Goal: Information Seeking & Learning: Learn about a topic

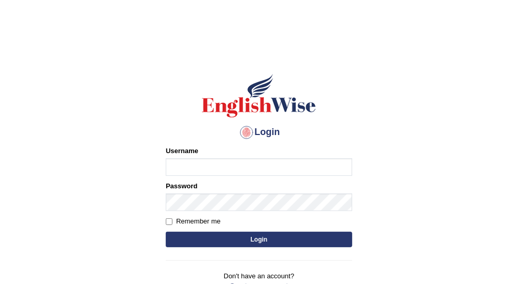
type input "karenBento"
click at [316, 239] on button "Login" at bounding box center [259, 240] width 187 height 16
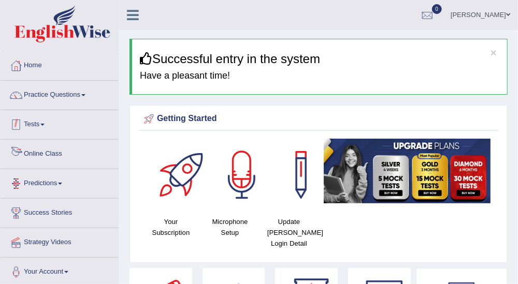
click at [37, 125] on link "Tests" at bounding box center [60, 123] width 118 height 26
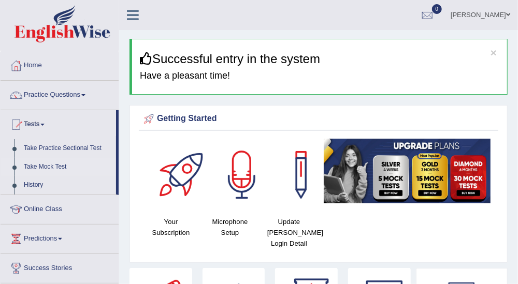
click at [64, 164] on link "Take Mock Test" at bounding box center [67, 167] width 97 height 19
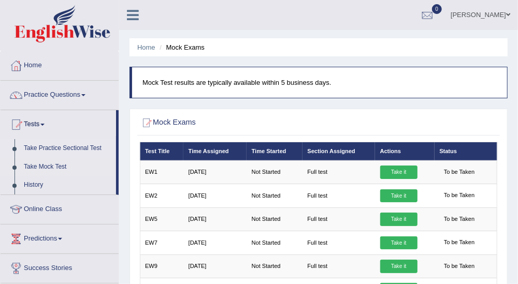
click at [83, 145] on link "Take Practice Sectional Test" at bounding box center [67, 148] width 97 height 19
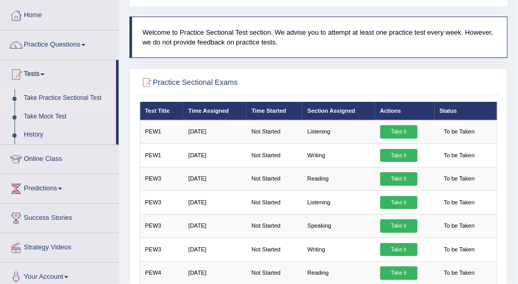
scroll to position [48, 0]
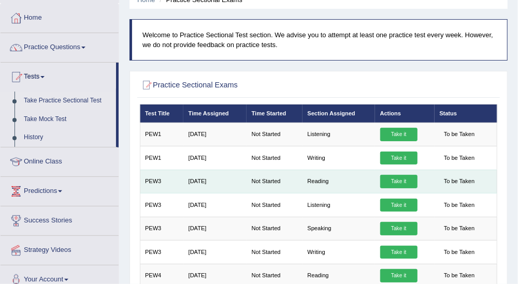
click at [323, 188] on td "Reading" at bounding box center [339, 181] width 73 height 23
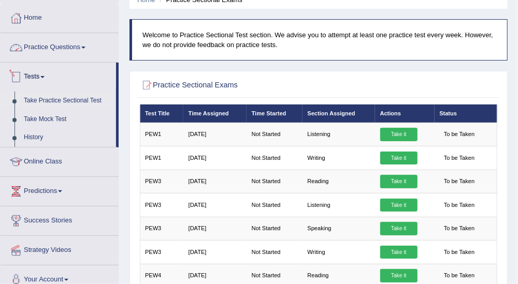
click at [88, 41] on link "Practice Questions" at bounding box center [60, 46] width 118 height 26
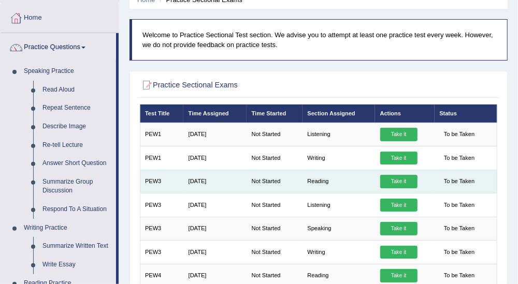
click at [401, 181] on link "Take it" at bounding box center [398, 181] width 37 height 13
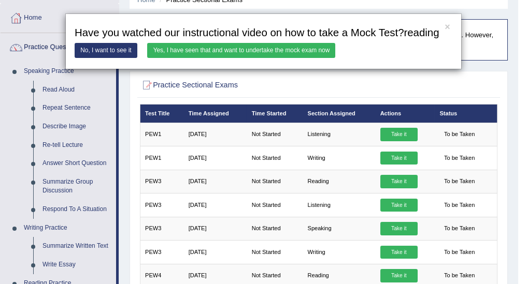
click at [292, 48] on link "Yes, I have seen that and want to undertake the mock exam now" at bounding box center [241, 50] width 188 height 15
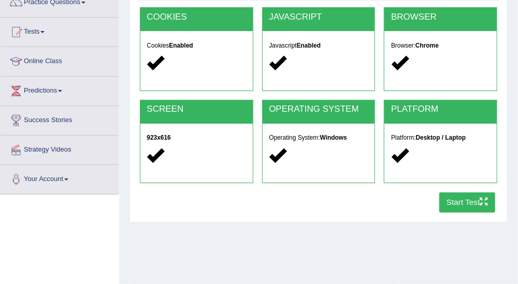
scroll to position [173, 0]
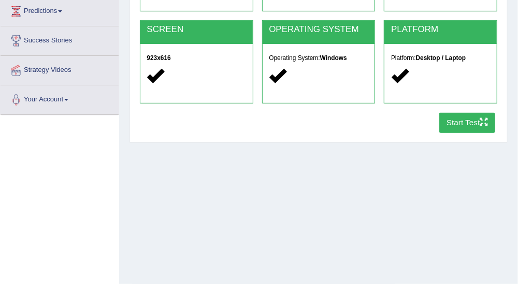
click at [472, 127] on button "Start Test" at bounding box center [467, 123] width 56 height 20
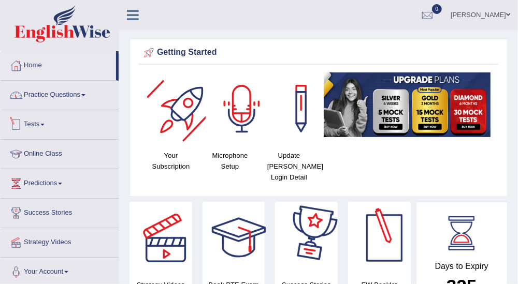
click at [76, 89] on link "Practice Questions" at bounding box center [60, 94] width 118 height 26
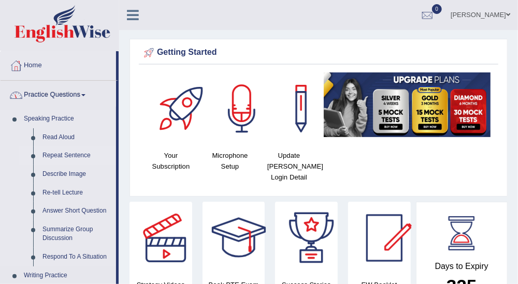
click at [71, 155] on link "Repeat Sentence" at bounding box center [77, 156] width 78 height 19
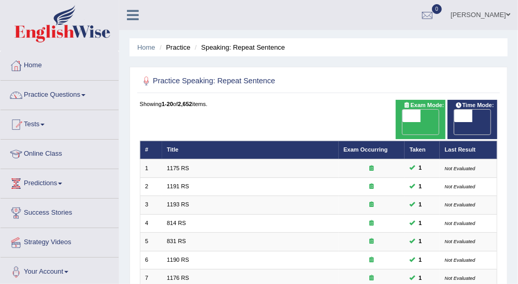
click at [416, 118] on span at bounding box center [412, 116] width 18 height 12
checkbox input "true"
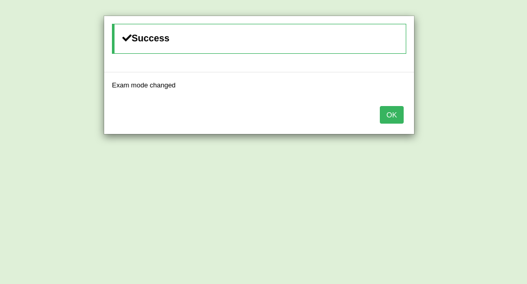
click at [397, 118] on button "OK" at bounding box center [392, 115] width 24 height 18
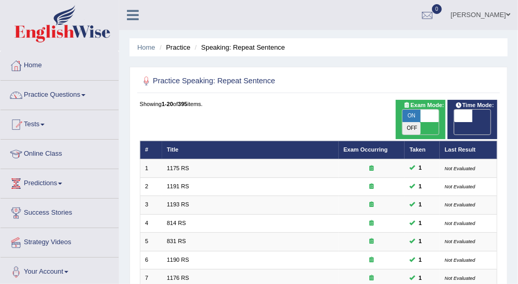
click at [472, 118] on span at bounding box center [463, 116] width 18 height 12
checkbox input "true"
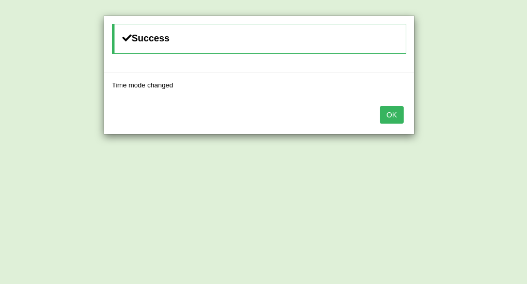
click at [392, 115] on button "OK" at bounding box center [392, 115] width 24 height 18
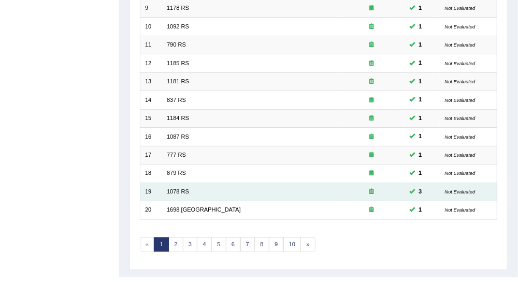
scroll to position [309, 0]
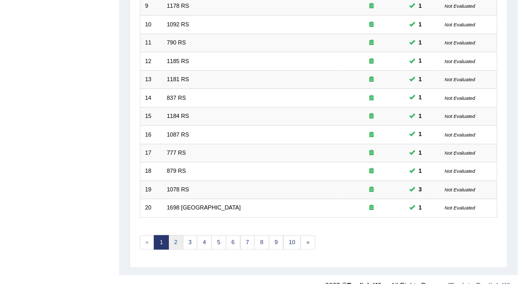
click at [177, 236] on link "2" at bounding box center [175, 243] width 15 height 15
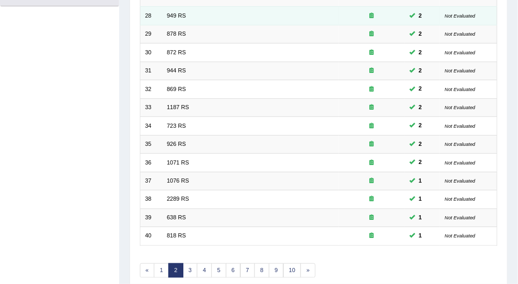
scroll to position [288, 0]
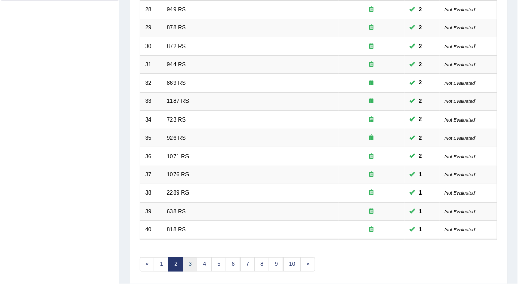
click at [188, 257] on link "3" at bounding box center [190, 264] width 15 height 15
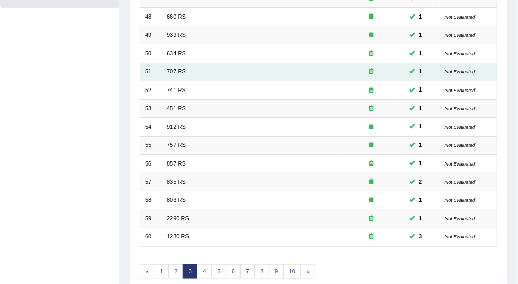
scroll to position [288, 0]
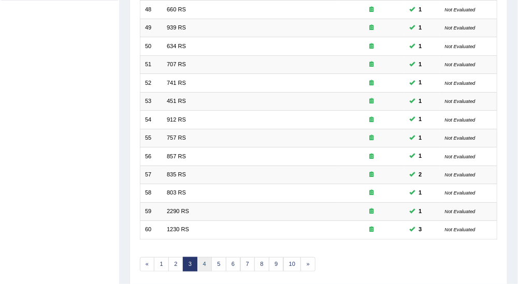
click at [201, 257] on link "4" at bounding box center [204, 264] width 15 height 15
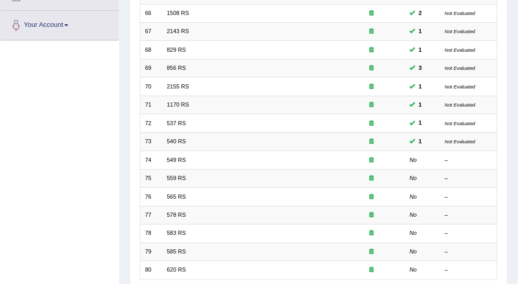
scroll to position [288, 0]
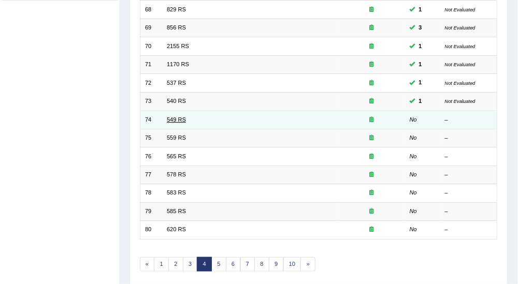
click at [177, 117] on link "549 RS" at bounding box center [176, 120] width 19 height 6
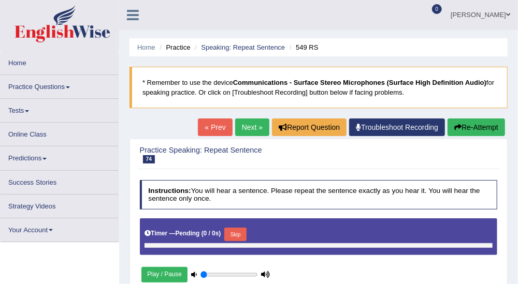
type input "0.35"
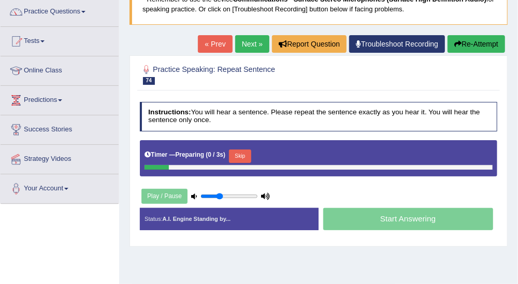
scroll to position [115, 0]
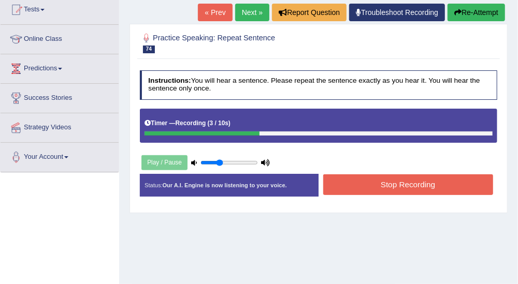
click at [417, 179] on button "Stop Recording" at bounding box center [408, 185] width 170 height 20
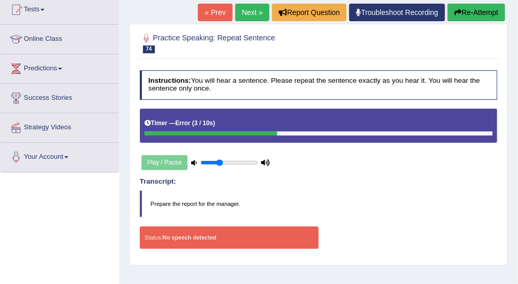
click at [477, 1] on div "Home Practice Speaking: Repeat Sentence 549 RS * Remember to use the device Com…" at bounding box center [318, 144] width 399 height 518
click at [475, 8] on button "Re-Attempt" at bounding box center [477, 13] width 58 height 18
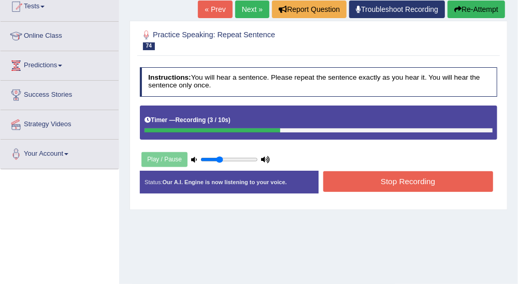
click at [433, 181] on button "Stop Recording" at bounding box center [408, 181] width 170 height 20
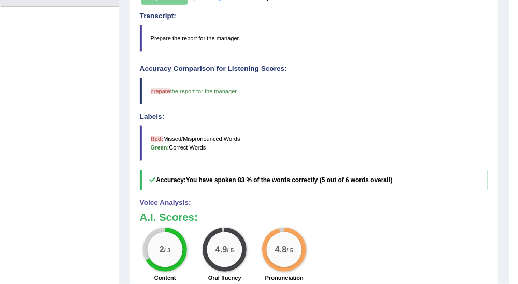
scroll to position [118, 0]
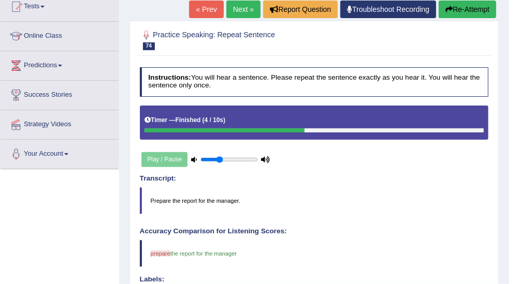
click at [246, 11] on link "Next »" at bounding box center [243, 10] width 34 height 18
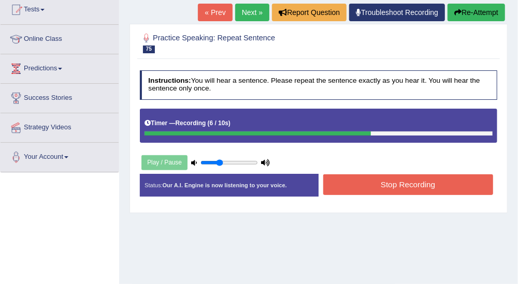
click at [427, 183] on button "Stop Recording" at bounding box center [408, 185] width 170 height 20
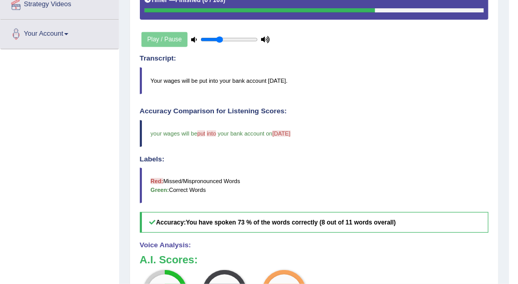
scroll to position [115, 0]
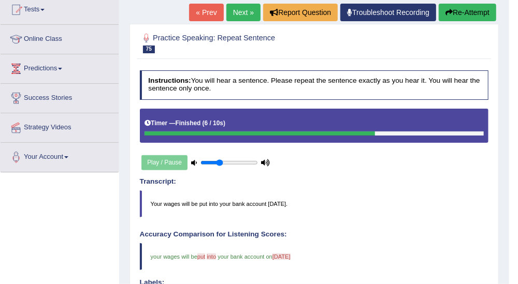
click at [252, 14] on link "Next »" at bounding box center [243, 13] width 34 height 18
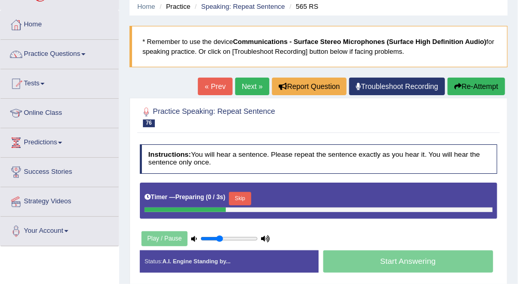
scroll to position [58, 0]
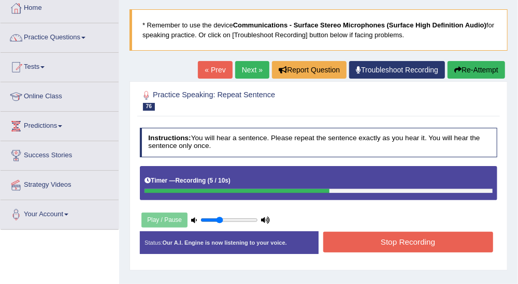
click at [418, 236] on button "Stop Recording" at bounding box center [408, 242] width 170 height 20
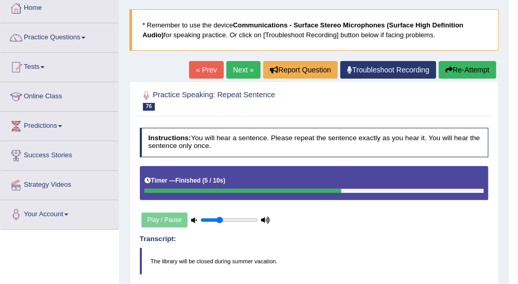
click at [239, 69] on link "Next »" at bounding box center [243, 70] width 34 height 18
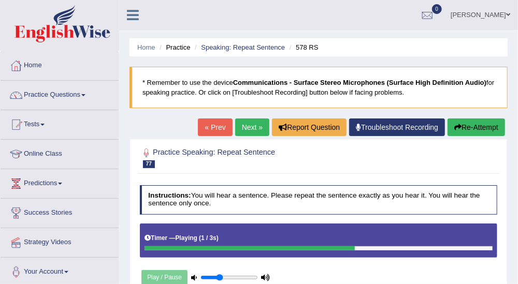
click at [495, 50] on ul "Home Practice Speaking: Repeat Sentence 578 RS" at bounding box center [319, 47] width 378 height 18
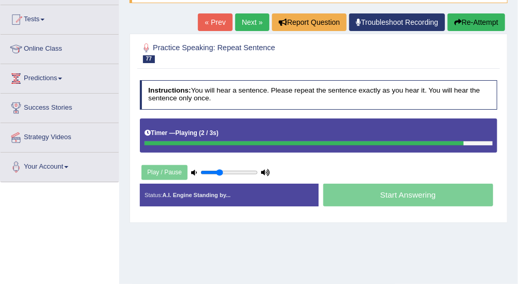
scroll to position [115, 0]
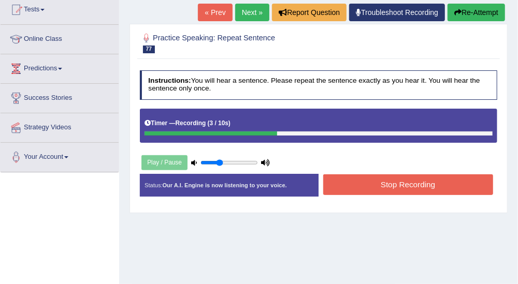
click at [409, 185] on button "Stop Recording" at bounding box center [408, 185] width 170 height 20
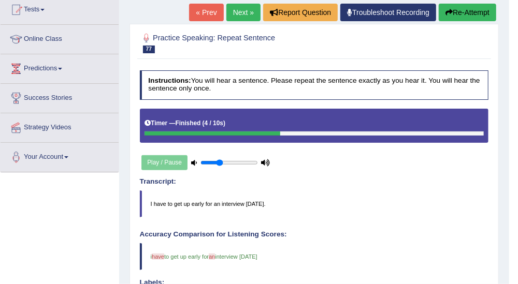
click at [241, 16] on link "Next »" at bounding box center [243, 13] width 34 height 18
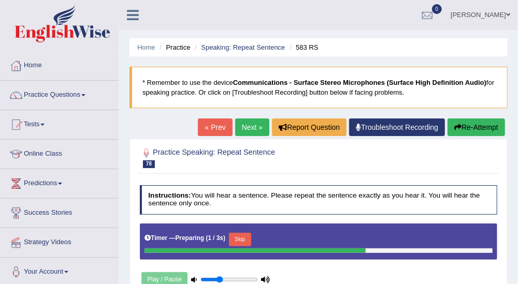
scroll to position [58, 0]
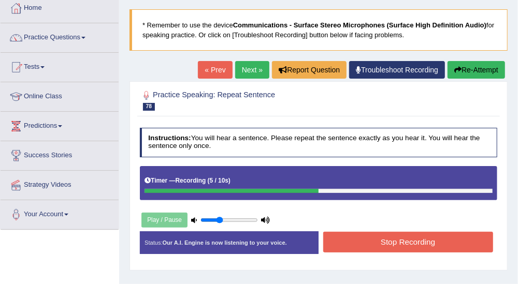
click at [418, 239] on button "Stop Recording" at bounding box center [408, 242] width 170 height 20
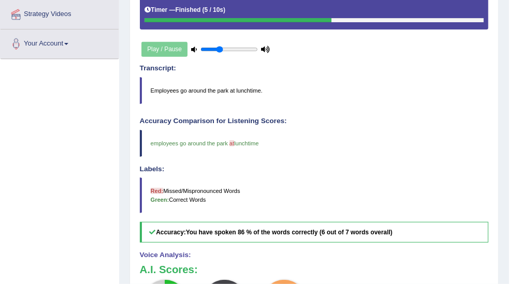
scroll to position [115, 0]
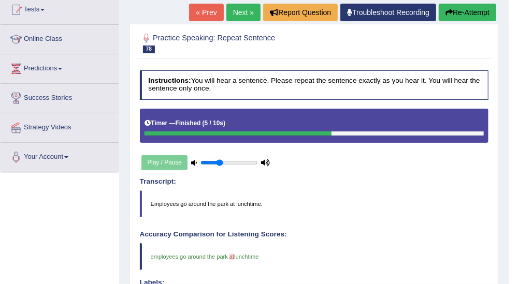
click at [235, 13] on link "Next »" at bounding box center [243, 13] width 34 height 18
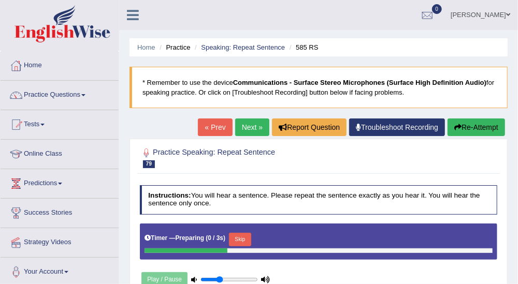
scroll to position [58, 0]
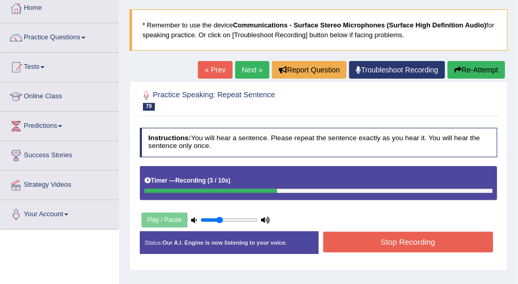
click at [438, 240] on button "Stop Recording" at bounding box center [408, 242] width 170 height 20
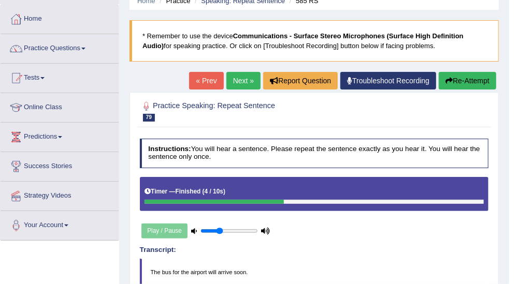
scroll to position [40, 0]
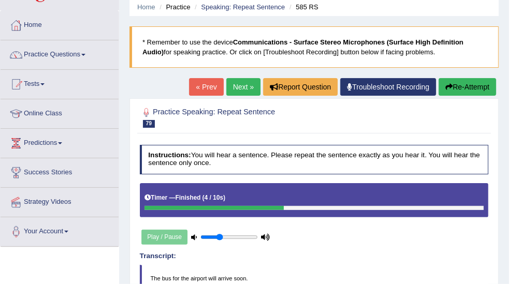
click at [245, 86] on link "Next »" at bounding box center [243, 87] width 34 height 18
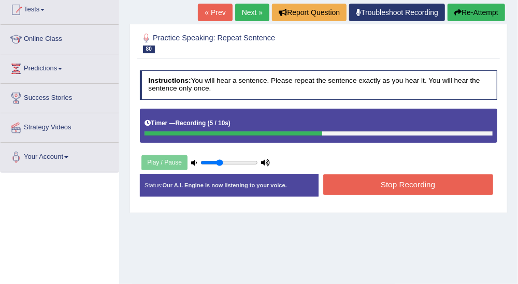
click at [460, 182] on button "Stop Recording" at bounding box center [408, 185] width 170 height 20
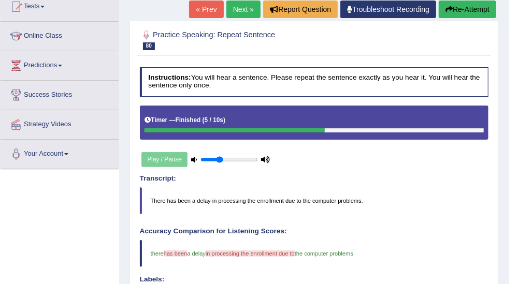
scroll to position [115, 0]
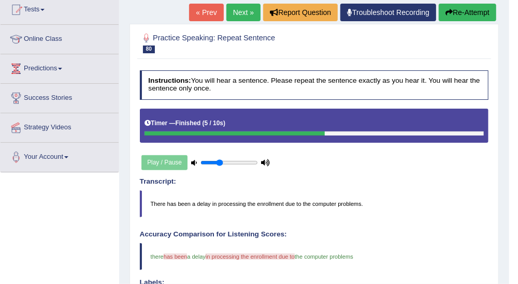
click at [245, 9] on link "Next »" at bounding box center [243, 13] width 34 height 18
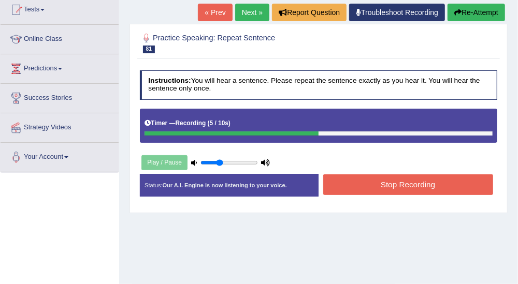
click at [466, 177] on button "Stop Recording" at bounding box center [408, 185] width 170 height 20
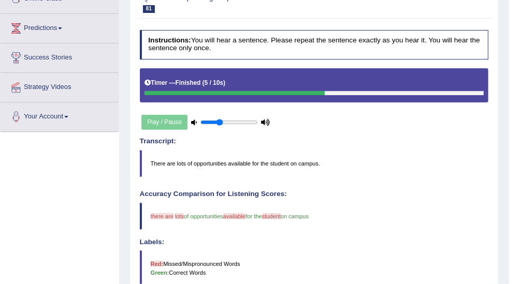
scroll to position [40, 0]
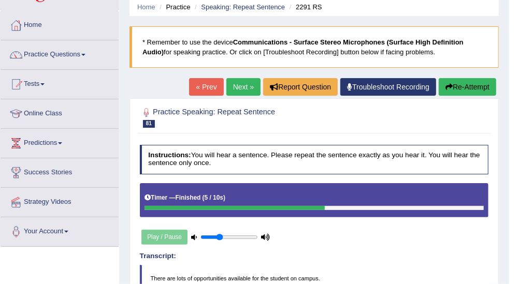
click at [255, 89] on link "Next »" at bounding box center [243, 87] width 34 height 18
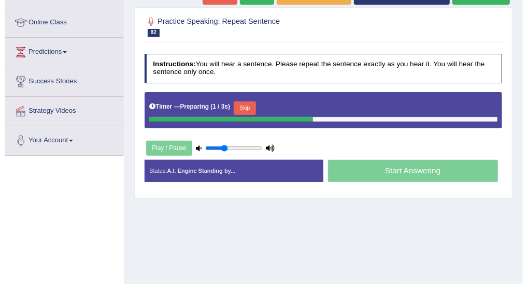
scroll to position [115, 0]
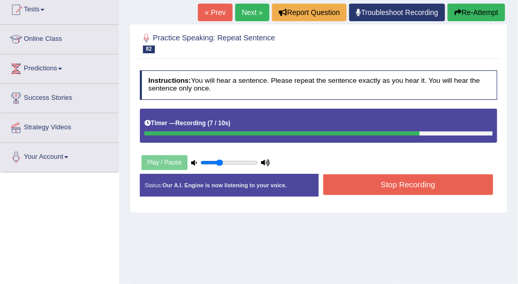
click at [449, 182] on button "Stop Recording" at bounding box center [408, 185] width 170 height 20
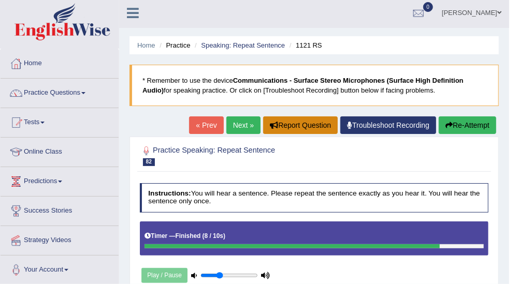
scroll to position [0, 0]
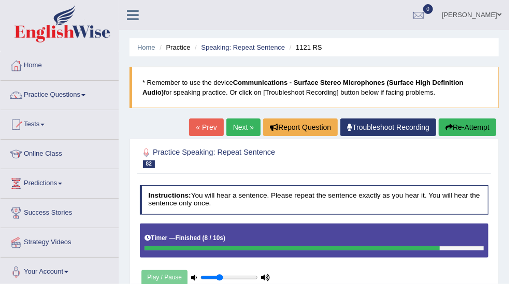
click at [250, 131] on link "Next »" at bounding box center [243, 128] width 34 height 18
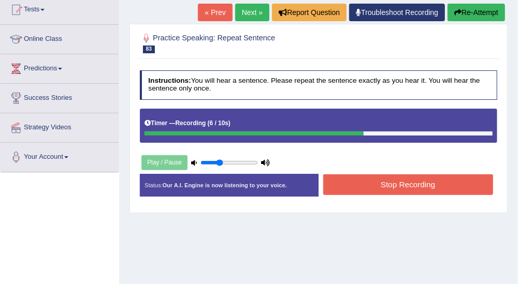
click at [440, 190] on button "Stop Recording" at bounding box center [408, 185] width 170 height 20
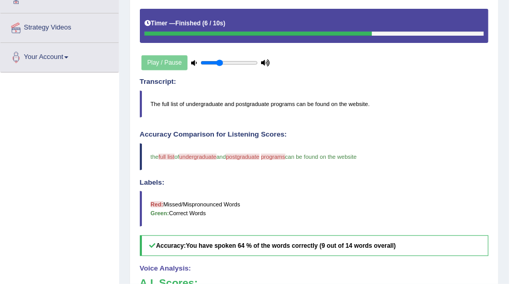
scroll to position [58, 0]
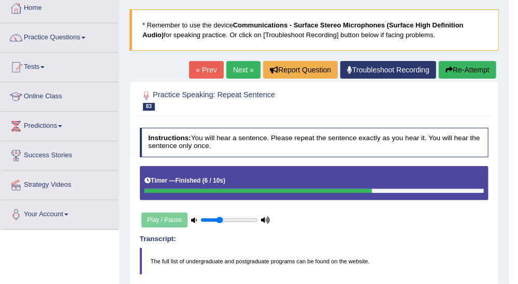
click at [250, 70] on link "Next »" at bounding box center [243, 70] width 34 height 18
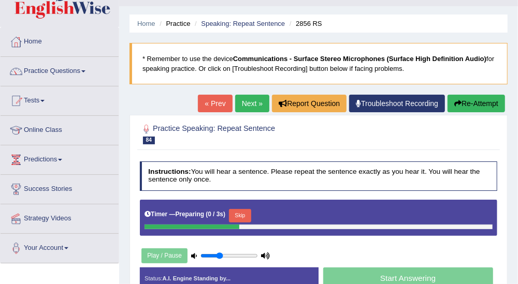
scroll to position [58, 0]
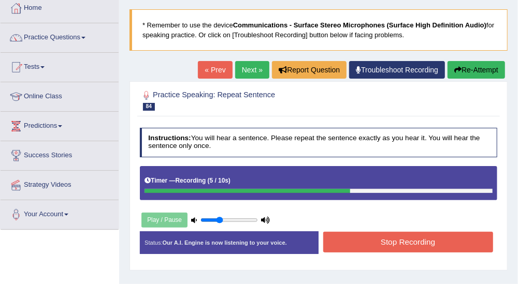
click at [474, 236] on button "Stop Recording" at bounding box center [408, 242] width 170 height 20
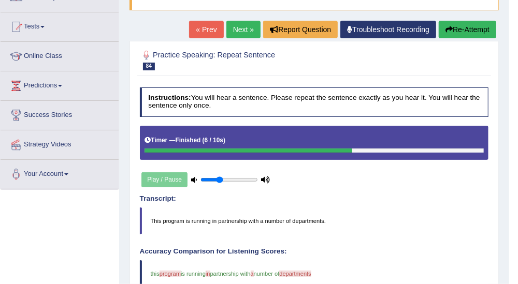
scroll to position [40, 0]
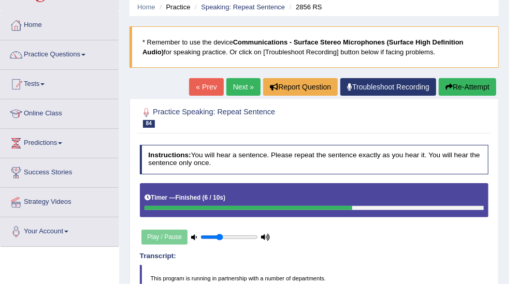
click at [238, 82] on link "Next »" at bounding box center [243, 87] width 34 height 18
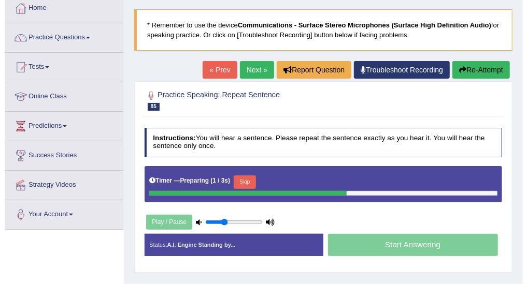
scroll to position [115, 0]
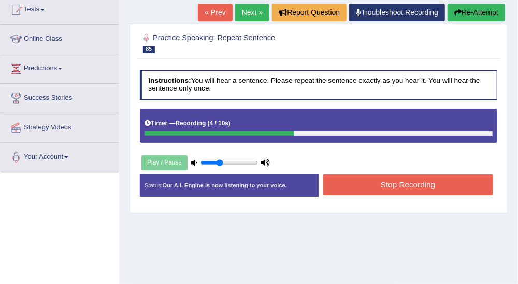
click at [383, 175] on button "Stop Recording" at bounding box center [408, 185] width 170 height 20
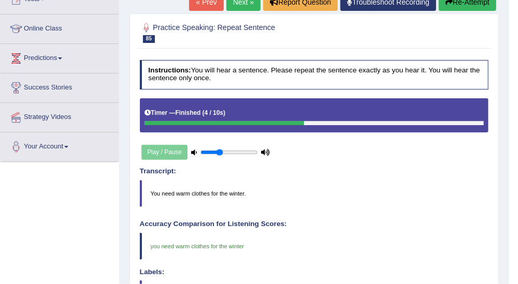
scroll to position [98, 0]
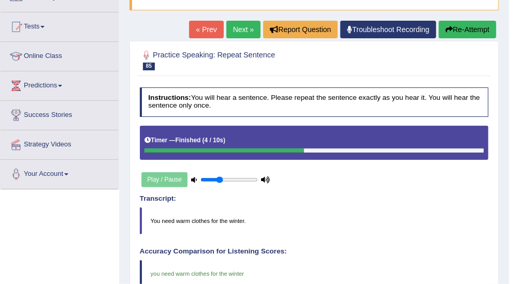
click at [247, 24] on link "Next »" at bounding box center [243, 30] width 34 height 18
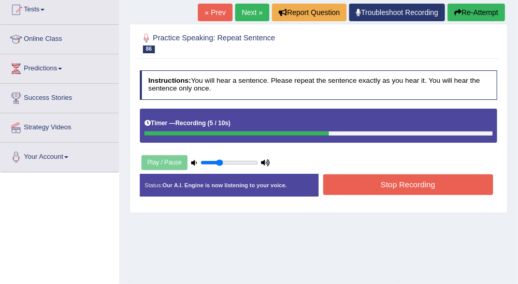
click at [437, 177] on button "Stop Recording" at bounding box center [408, 185] width 170 height 20
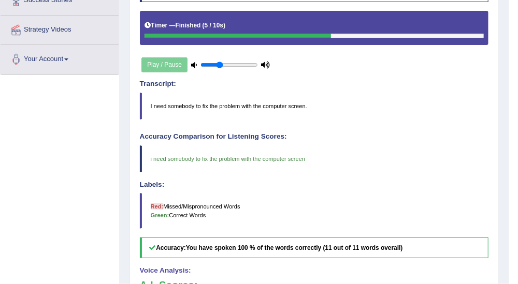
scroll to position [115, 0]
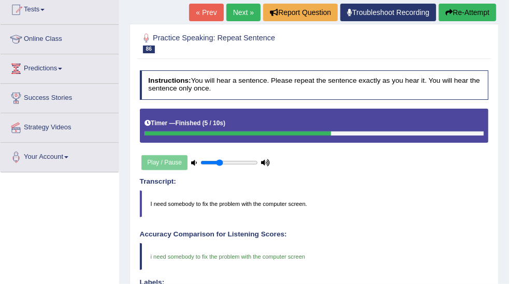
click at [247, 4] on link "Next »" at bounding box center [243, 13] width 34 height 18
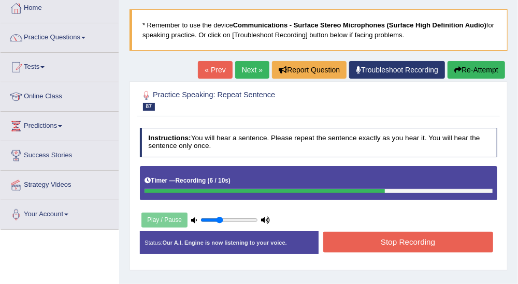
click at [468, 234] on button "Stop Recording" at bounding box center [408, 242] width 170 height 20
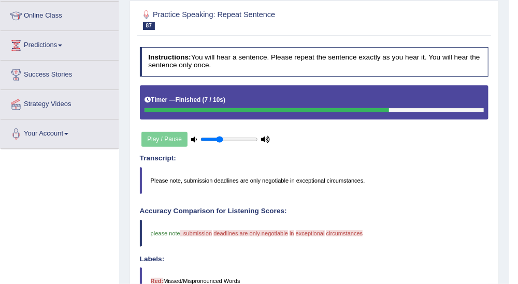
scroll to position [115, 0]
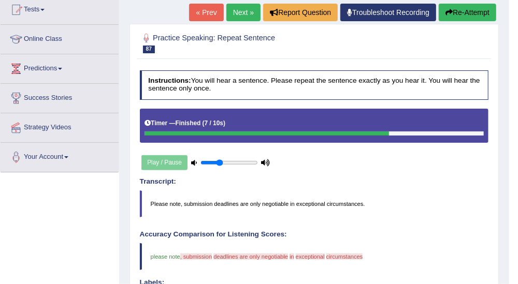
click at [237, 13] on link "Next »" at bounding box center [243, 13] width 34 height 18
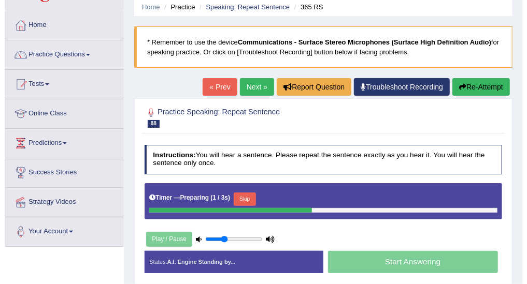
scroll to position [58, 0]
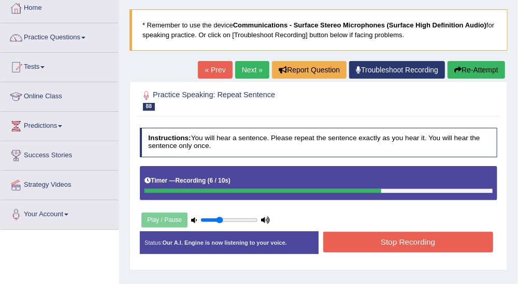
click at [415, 235] on button "Stop Recording" at bounding box center [408, 242] width 170 height 20
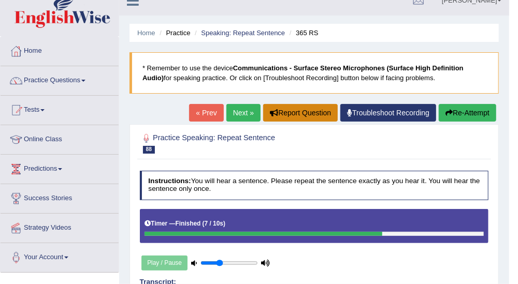
scroll to position [0, 0]
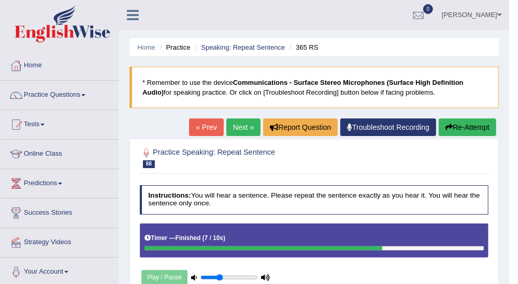
click at [242, 124] on link "Next »" at bounding box center [243, 128] width 34 height 18
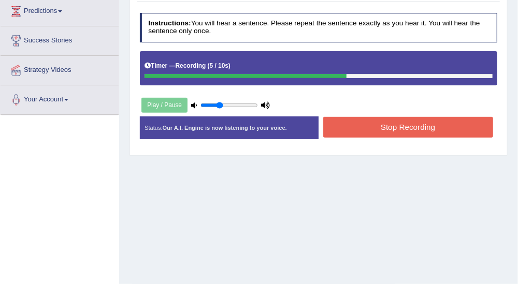
click at [445, 127] on button "Stop Recording" at bounding box center [408, 127] width 170 height 20
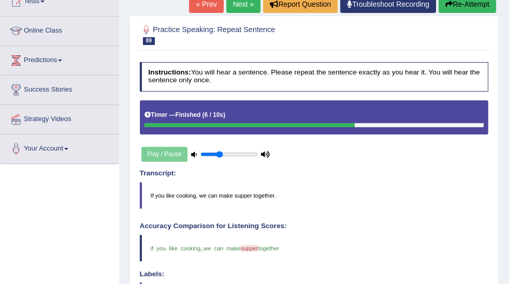
scroll to position [115, 0]
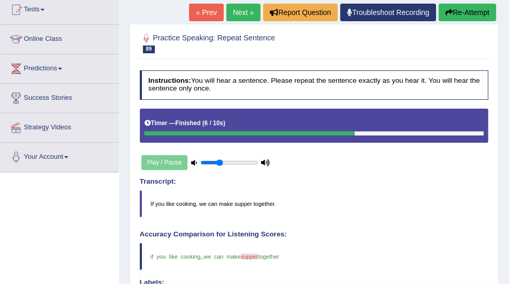
click at [249, 16] on link "Next »" at bounding box center [243, 13] width 34 height 18
drag, startPoint x: 249, startPoint y: 16, endPoint x: 248, endPoint y: 11, distance: 5.3
click at [249, 16] on link "Next »" at bounding box center [243, 13] width 34 height 18
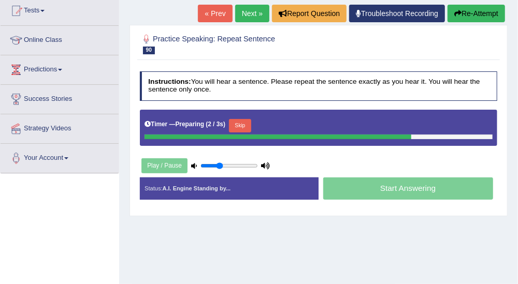
scroll to position [115, 0]
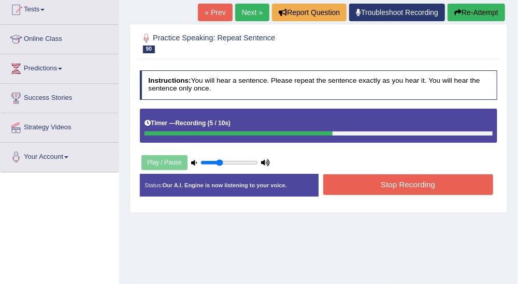
click at [344, 179] on button "Stop Recording" at bounding box center [408, 185] width 170 height 20
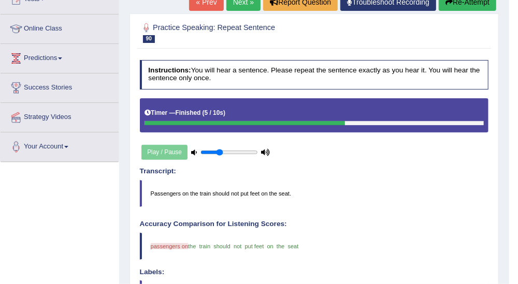
scroll to position [0, 0]
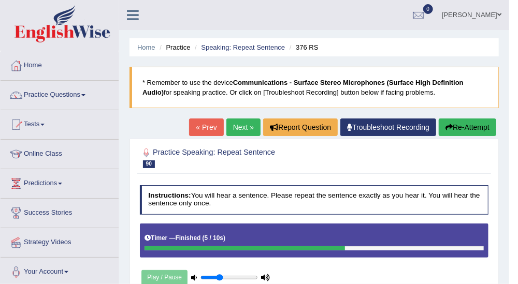
click at [252, 125] on link "Next »" at bounding box center [243, 128] width 34 height 18
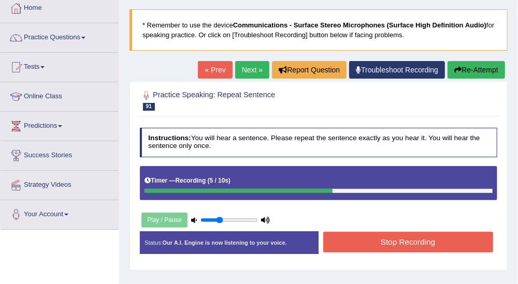
click at [452, 247] on button "Stop Recording" at bounding box center [408, 242] width 170 height 20
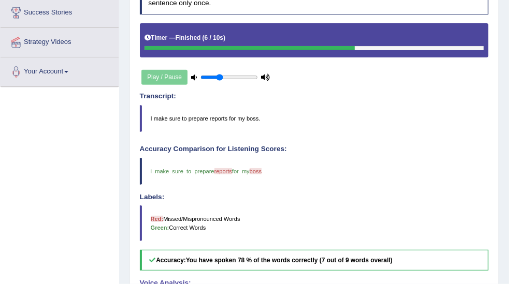
scroll to position [58, 0]
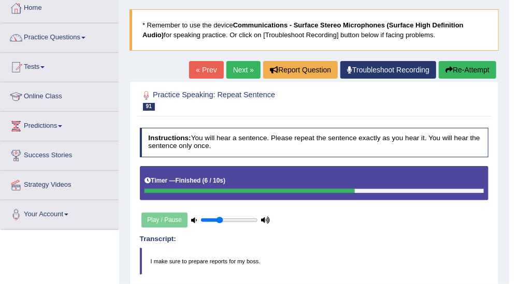
click at [247, 67] on link "Next »" at bounding box center [243, 70] width 34 height 18
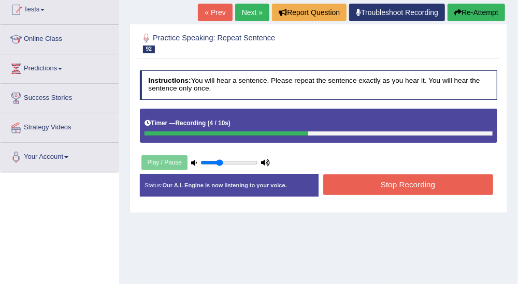
click at [415, 177] on button "Stop Recording" at bounding box center [408, 185] width 170 height 20
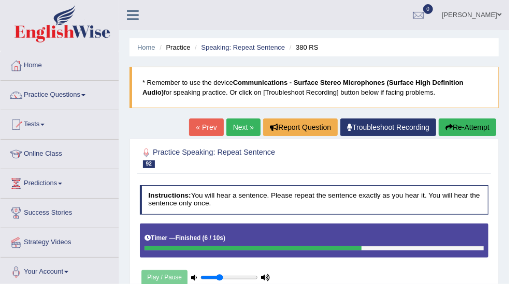
click at [243, 133] on link "Next »" at bounding box center [243, 128] width 34 height 18
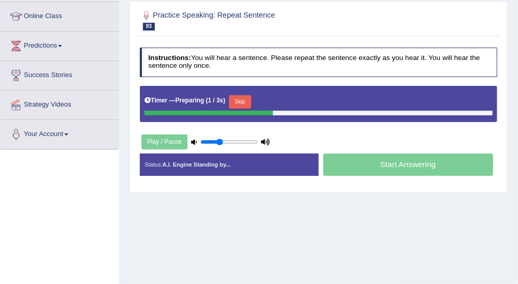
scroll to position [115, 0]
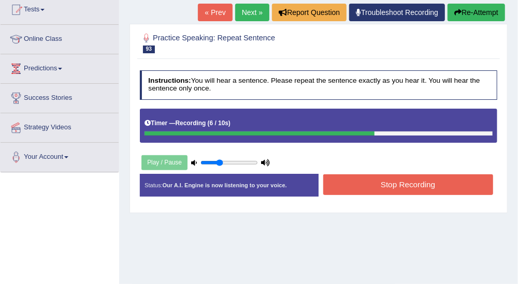
click at [386, 185] on button "Stop Recording" at bounding box center [408, 185] width 170 height 20
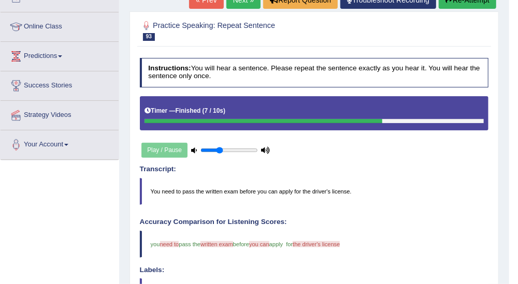
scroll to position [0, 0]
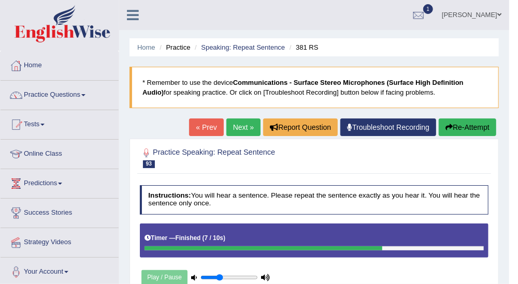
click at [238, 126] on link "Next »" at bounding box center [243, 128] width 34 height 18
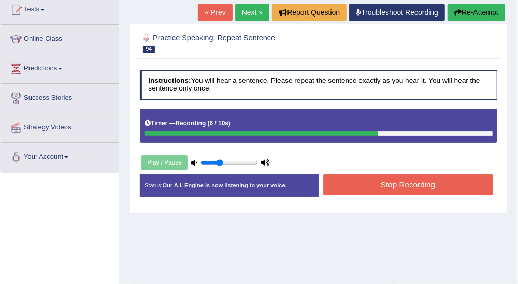
click at [412, 175] on button "Stop Recording" at bounding box center [408, 185] width 170 height 20
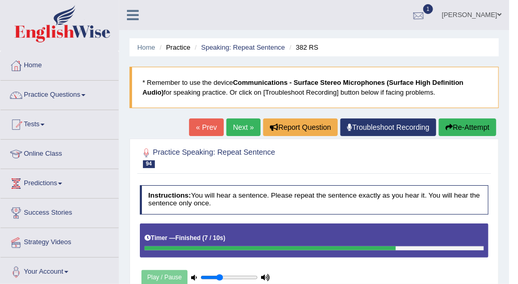
click at [413, 9] on div at bounding box center [419, 16] width 16 height 16
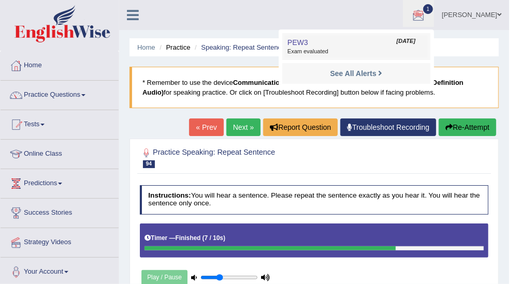
click at [309, 46] on link "PEW3 [DATE] Exam evaluated" at bounding box center [356, 47] width 143 height 22
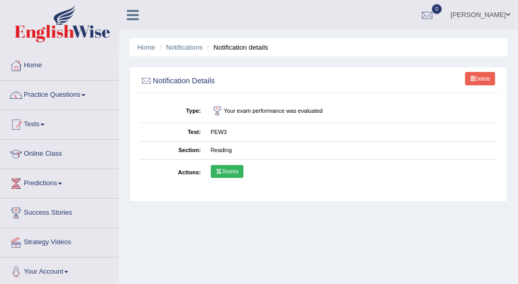
click at [233, 168] on link "Scores" at bounding box center [227, 171] width 33 height 13
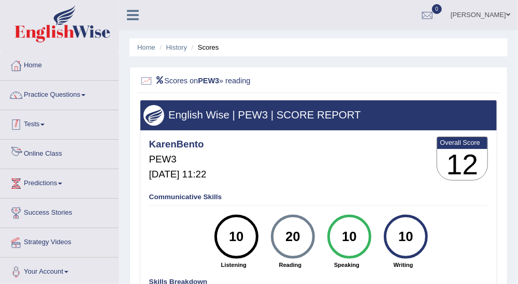
click at [48, 123] on link "Tests" at bounding box center [60, 123] width 118 height 26
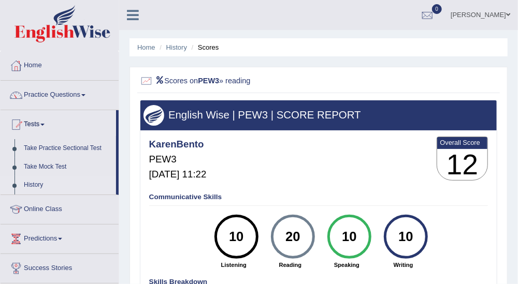
click at [45, 184] on link "History" at bounding box center [67, 185] width 97 height 19
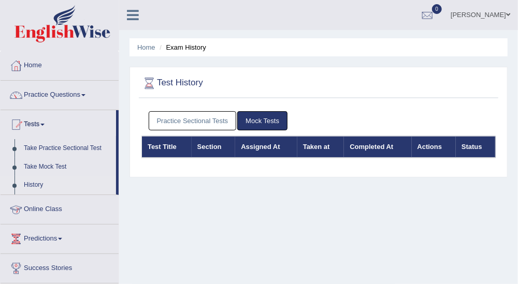
click at [178, 122] on link "Practice Sectional Tests" at bounding box center [193, 120] width 88 height 19
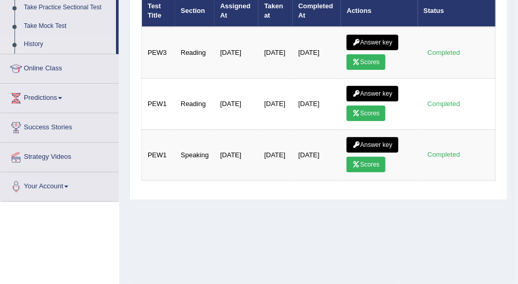
scroll to position [173, 0]
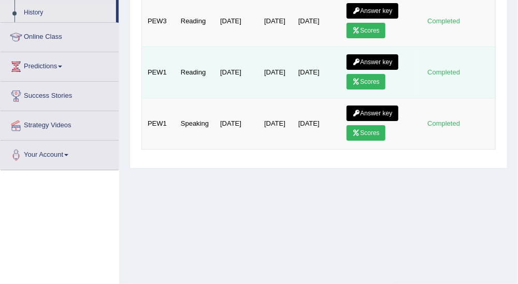
click at [366, 80] on link "Scores" at bounding box center [366, 82] width 38 height 16
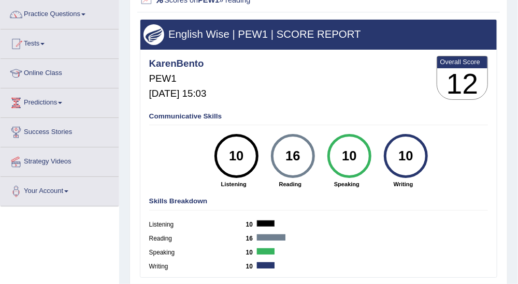
scroll to position [58, 0]
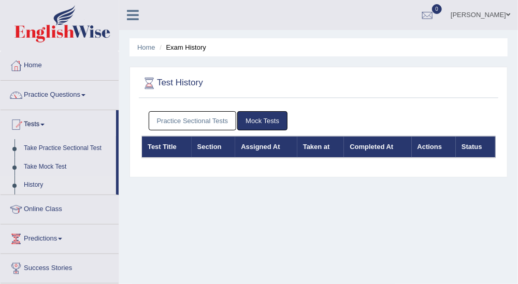
click at [184, 116] on link "Practice Sectional Tests" at bounding box center [193, 120] width 88 height 19
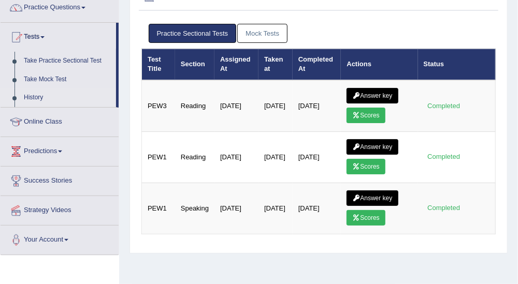
scroll to position [115, 0]
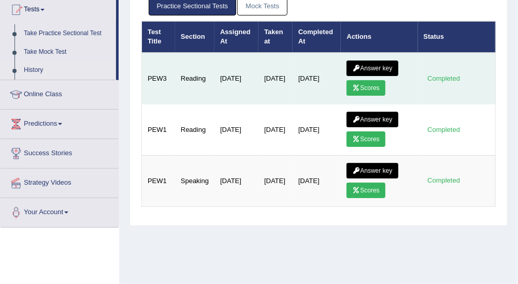
click at [366, 78] on td "Answer key Scores" at bounding box center [379, 79] width 77 height 52
click at [368, 86] on link "Scores" at bounding box center [366, 88] width 38 height 16
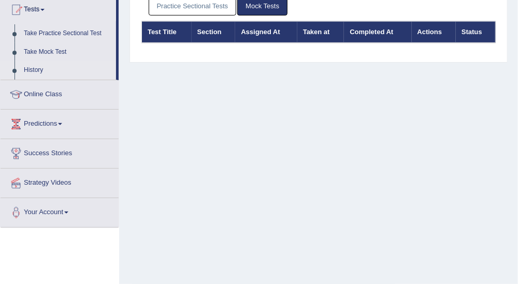
click at [193, 3] on link "Practice Sectional Tests" at bounding box center [193, 5] width 88 height 19
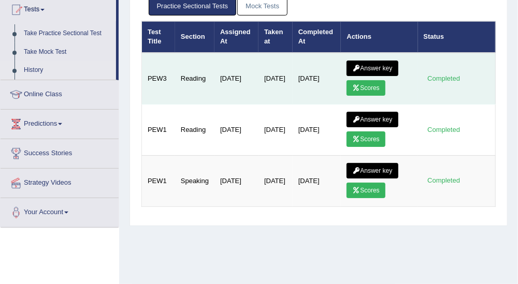
click at [369, 65] on link "Answer key" at bounding box center [372, 69] width 51 height 16
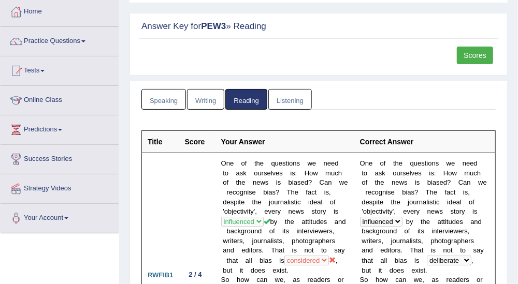
scroll to position [115, 0]
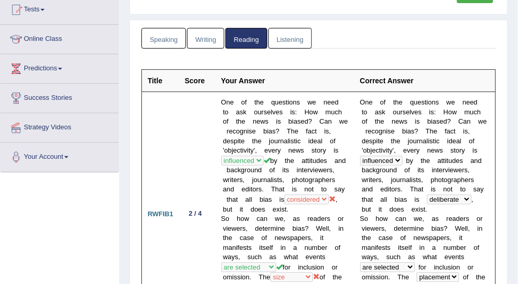
click at [191, 31] on link "Writing" at bounding box center [205, 38] width 37 height 21
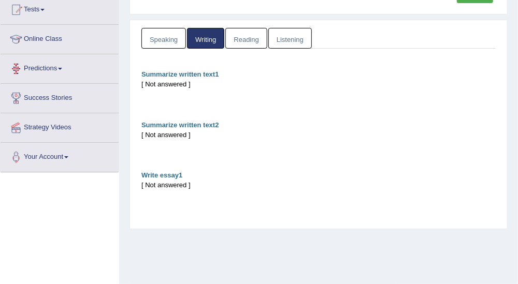
click at [162, 40] on link "Speaking" at bounding box center [163, 38] width 45 height 21
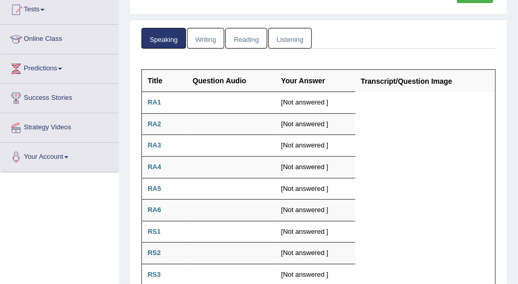
click at [213, 33] on link "Writing" at bounding box center [205, 38] width 37 height 21
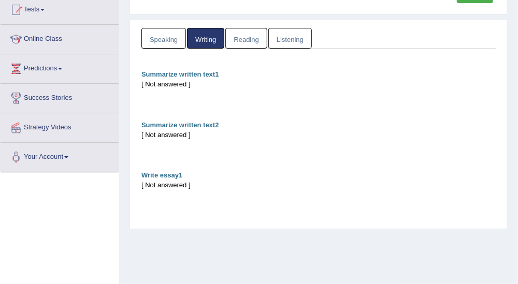
click at [239, 30] on link "Reading" at bounding box center [245, 38] width 41 height 21
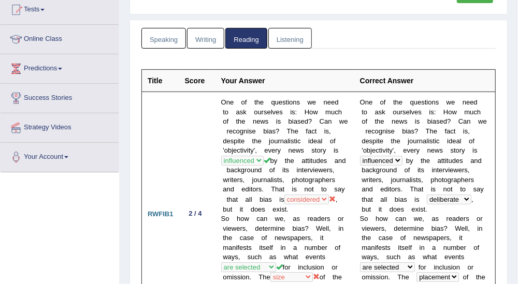
click at [285, 35] on link "Listening" at bounding box center [290, 38] width 44 height 21
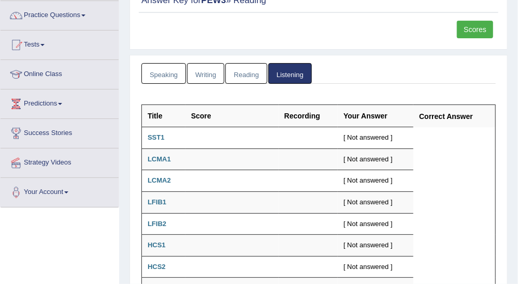
scroll to position [63, 0]
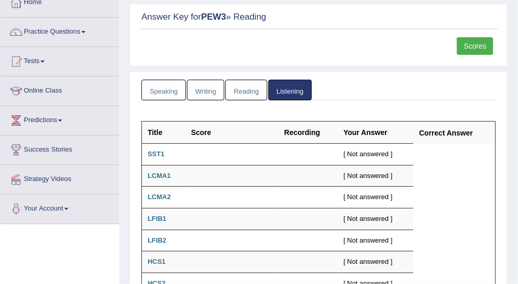
click at [165, 95] on link "Speaking" at bounding box center [163, 90] width 45 height 21
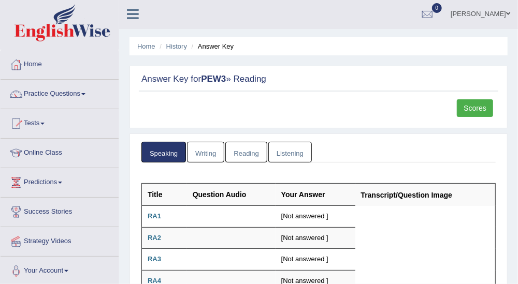
scroll to position [0, 0]
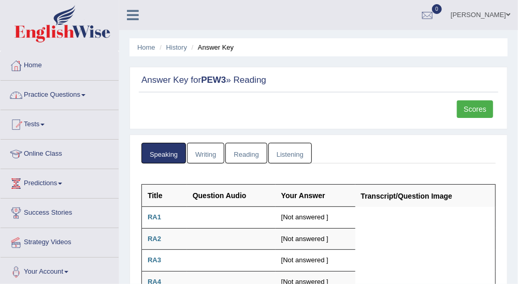
click at [38, 78] on li "Home" at bounding box center [60, 66] width 118 height 30
click at [38, 66] on link "Home" at bounding box center [59, 64] width 116 height 26
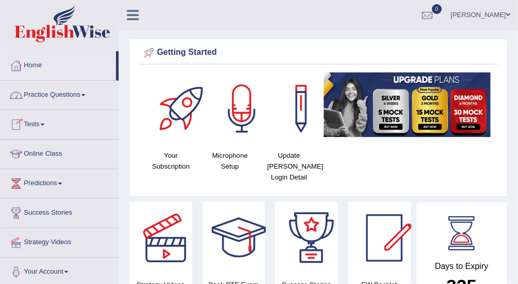
click at [67, 92] on link "Practice Questions" at bounding box center [60, 94] width 118 height 26
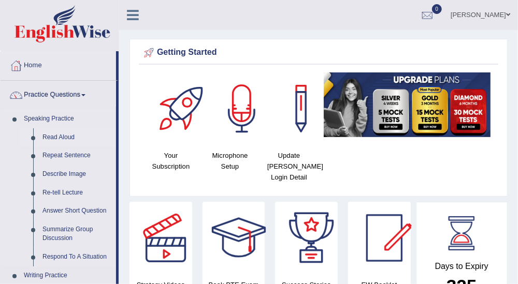
click at [67, 136] on link "Read Aloud" at bounding box center [77, 137] width 78 height 19
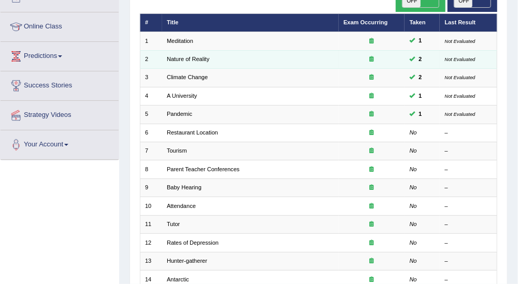
scroll to position [58, 0]
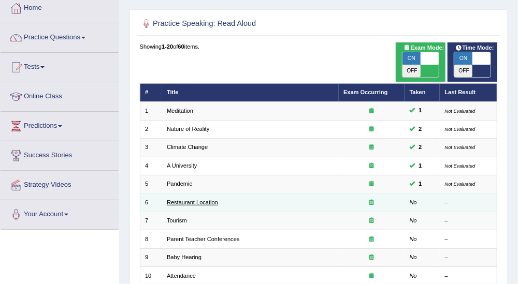
click at [197, 199] on link "Restaurant Location" at bounding box center [192, 202] width 51 height 6
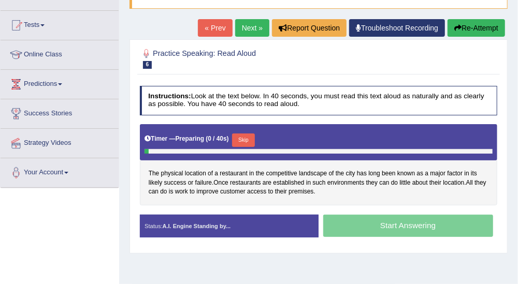
scroll to position [115, 0]
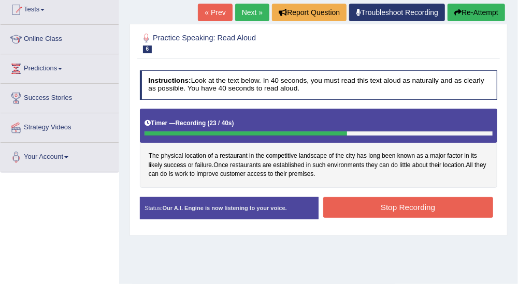
click at [477, 202] on button "Stop Recording" at bounding box center [408, 207] width 170 height 20
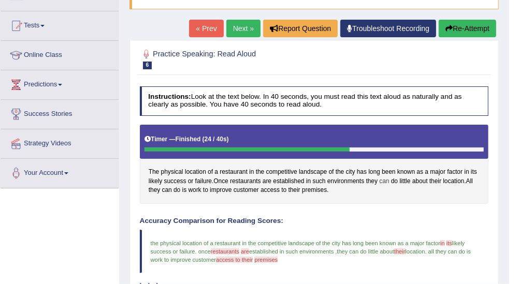
scroll to position [0, 0]
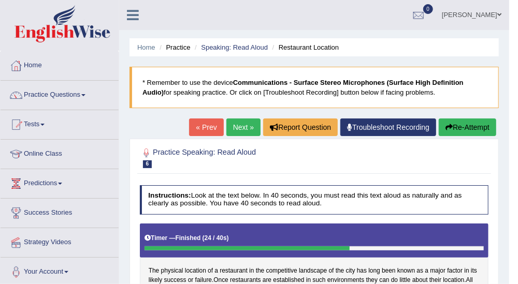
click at [239, 127] on link "Next »" at bounding box center [243, 128] width 34 height 18
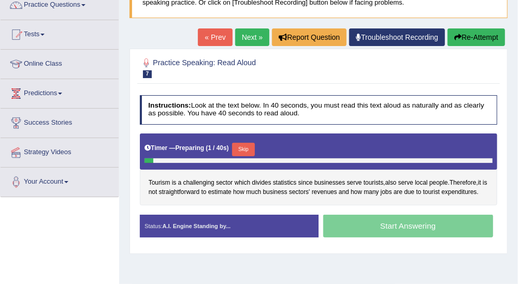
scroll to position [115, 0]
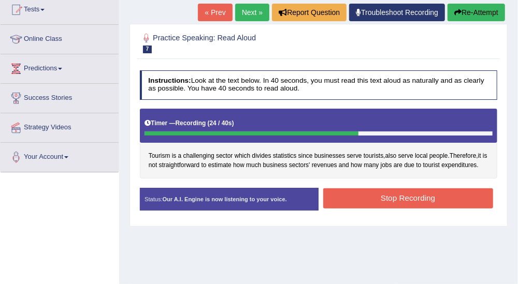
click at [450, 195] on button "Stop Recording" at bounding box center [408, 199] width 170 height 20
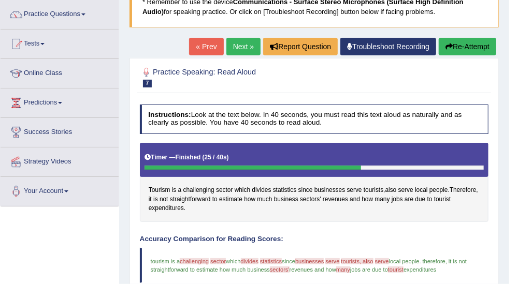
scroll to position [0, 0]
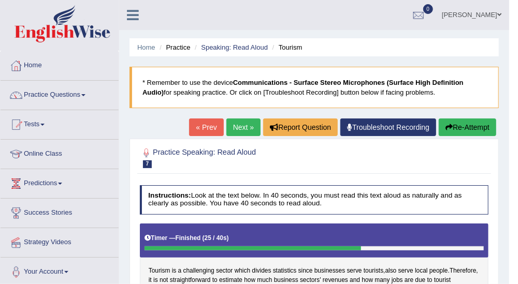
click at [389, 128] on link "Troubleshoot Recording" at bounding box center [388, 128] width 96 height 18
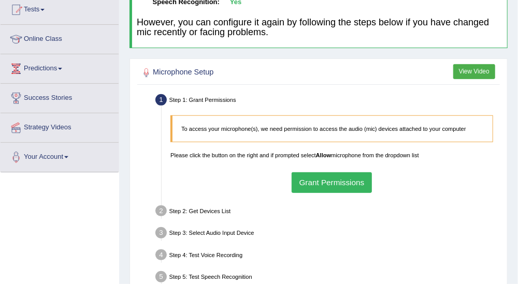
scroll to position [230, 0]
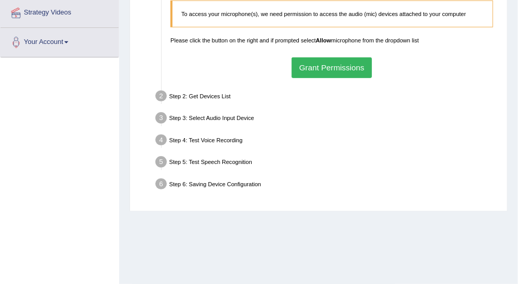
click at [336, 73] on button "Grant Permissions" at bounding box center [332, 68] width 80 height 20
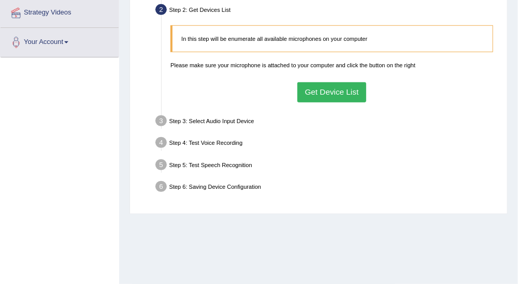
click at [336, 91] on button "Get Device List" at bounding box center [331, 92] width 69 height 20
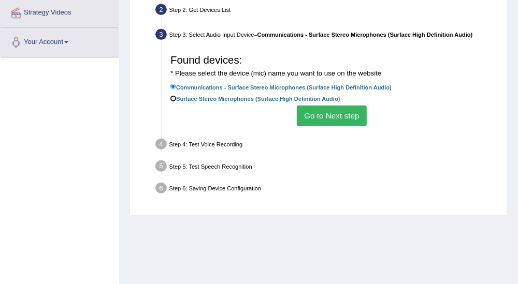
click at [173, 97] on input "Surface Stereo Microphones (Surface High Definition Audio)" at bounding box center [173, 99] width 6 height 6
radio input "true"
click at [337, 109] on button "Go to Next step" at bounding box center [332, 116] width 70 height 20
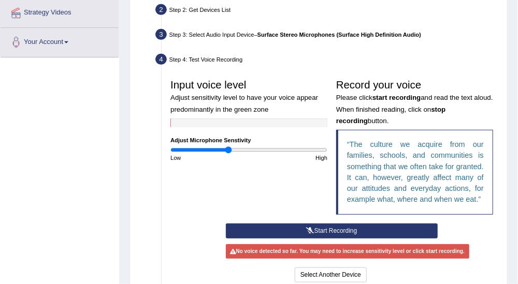
scroll to position [288, 0]
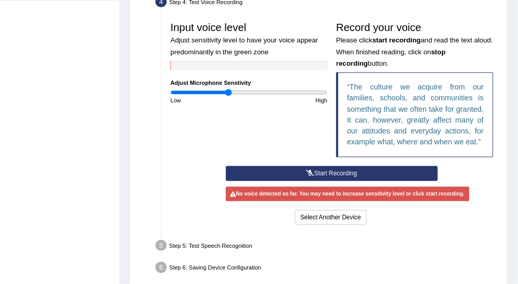
click at [345, 181] on button "Start Recording" at bounding box center [332, 173] width 212 height 15
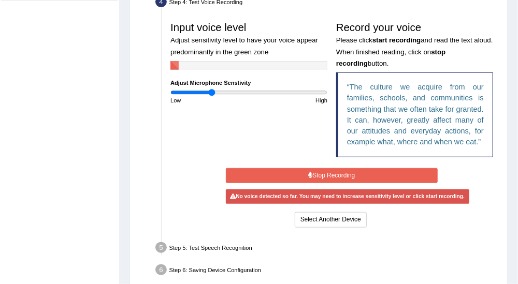
drag, startPoint x: 228, startPoint y: 89, endPoint x: 211, endPoint y: 89, distance: 16.6
click at [211, 89] on input "range" at bounding box center [248, 92] width 157 height 7
drag, startPoint x: 211, startPoint y: 94, endPoint x: 240, endPoint y: 93, distance: 29.0
click at [240, 93] on input "range" at bounding box center [248, 92] width 157 height 7
drag, startPoint x: 240, startPoint y: 90, endPoint x: 263, endPoint y: 93, distance: 22.5
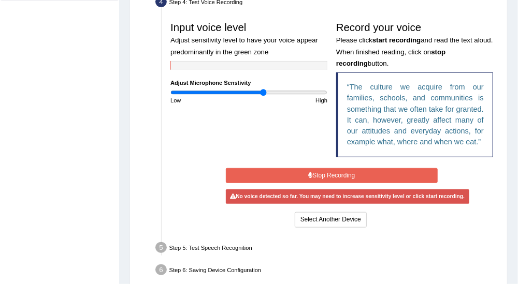
type input "1.2"
click at [263, 93] on input "range" at bounding box center [248, 92] width 157 height 7
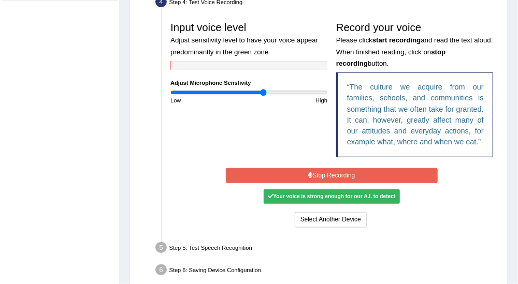
click at [331, 183] on button "Stop Recording" at bounding box center [332, 175] width 212 height 15
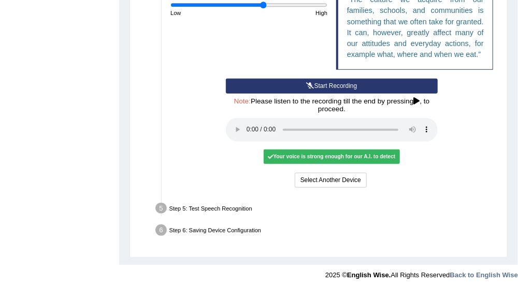
scroll to position [390, 0]
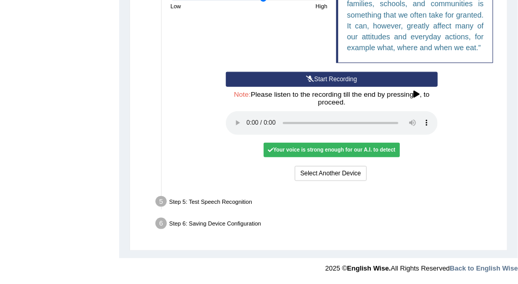
click at [376, 148] on div "Your voice is strong enough for our A.I. to detect" at bounding box center [332, 150] width 136 height 15
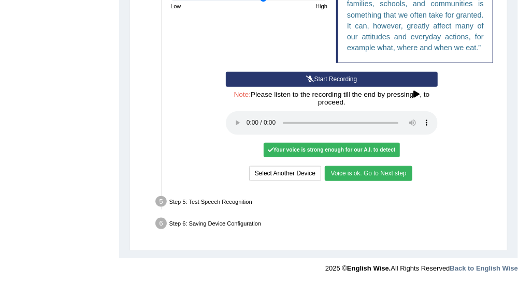
click at [370, 171] on button "Voice is ok. Go to Next step" at bounding box center [368, 173] width 87 height 15
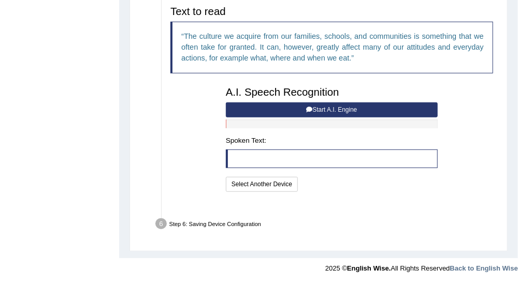
scroll to position [314, 0]
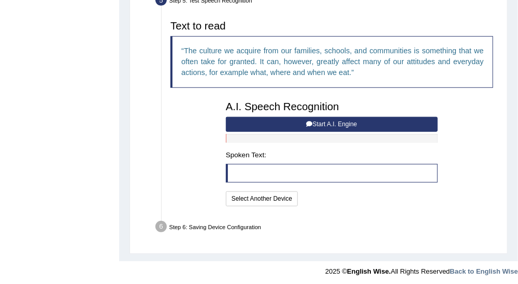
click at [345, 119] on button "Start A.I. Engine" at bounding box center [332, 124] width 212 height 15
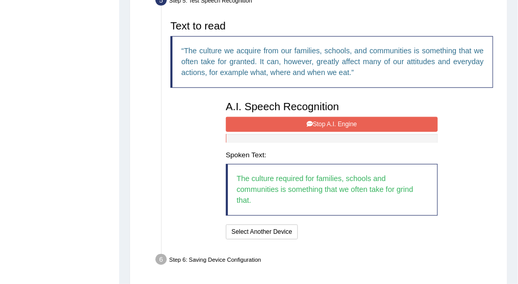
click at [364, 117] on button "Stop A.I. Engine" at bounding box center [332, 124] width 212 height 15
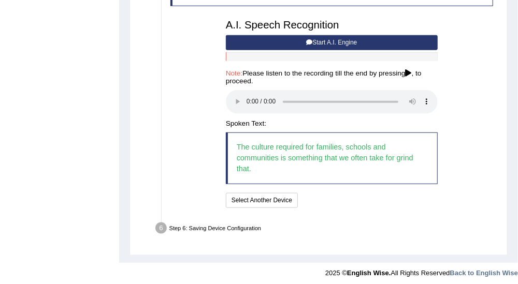
scroll to position [397, 0]
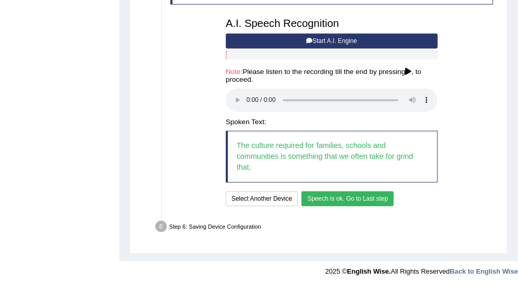
click at [351, 192] on button "Speech is ok. Go to Last step" at bounding box center [348, 199] width 92 height 15
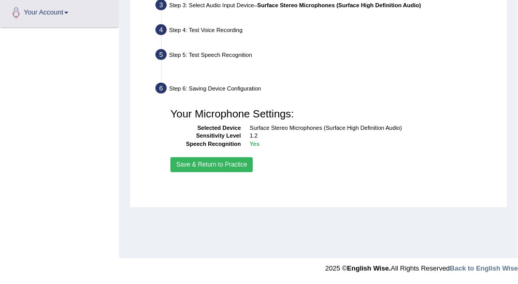
scroll to position [259, 0]
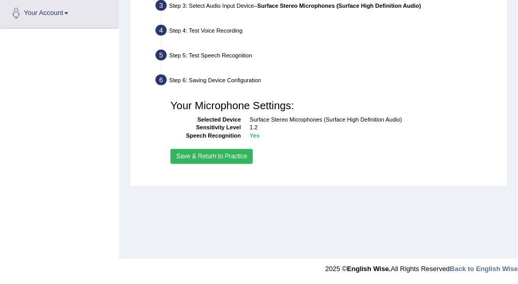
click at [196, 152] on button "Save & Return to Practice" at bounding box center [211, 156] width 82 height 15
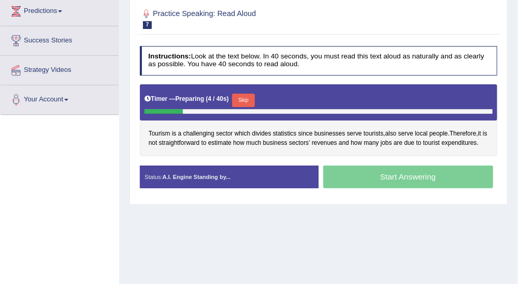
scroll to position [58, 0]
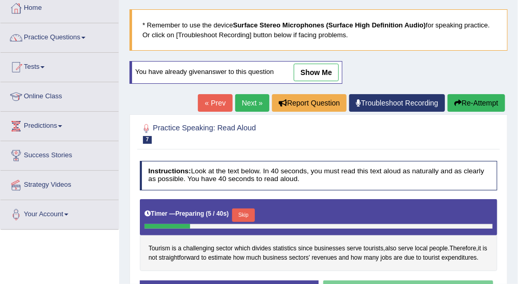
click at [255, 96] on link "Next »" at bounding box center [252, 103] width 34 height 18
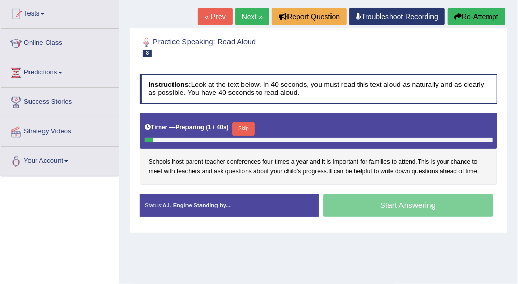
scroll to position [115, 0]
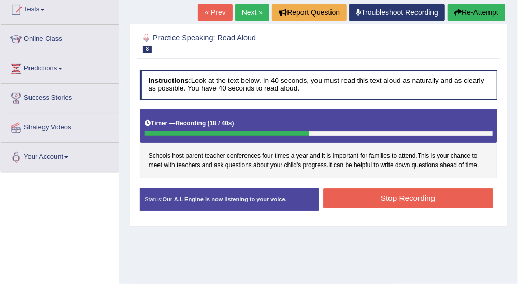
click at [450, 191] on button "Stop Recording" at bounding box center [408, 199] width 170 height 20
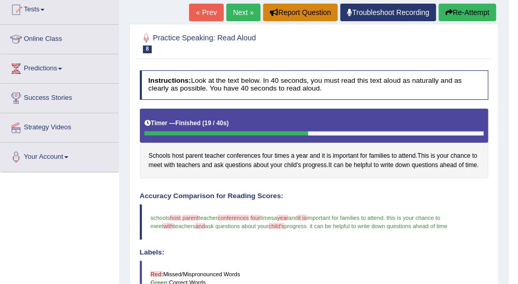
click at [294, 11] on button "Report Question" at bounding box center [300, 13] width 75 height 18
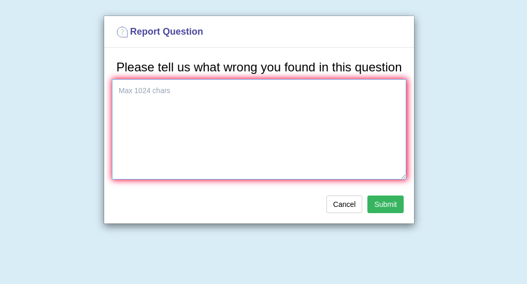
click at [279, 112] on textarea at bounding box center [259, 129] width 294 height 101
type textarea "The audio is not clear when I speak."
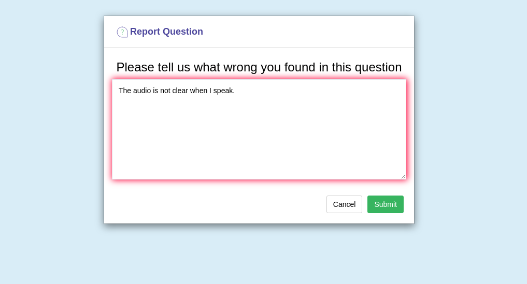
click at [385, 205] on button "Submit" at bounding box center [385, 205] width 36 height 18
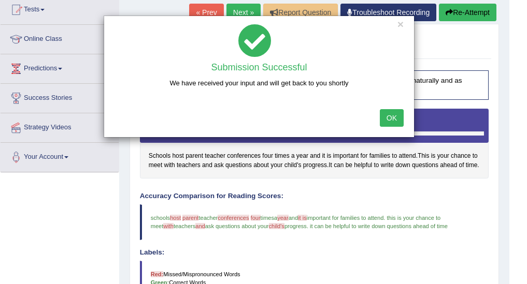
click at [385, 121] on button "OK" at bounding box center [392, 118] width 24 height 18
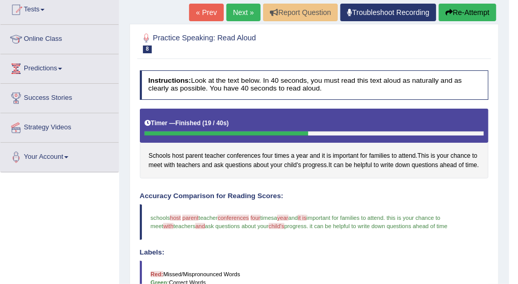
click at [250, 11] on link "Next »" at bounding box center [243, 13] width 34 height 18
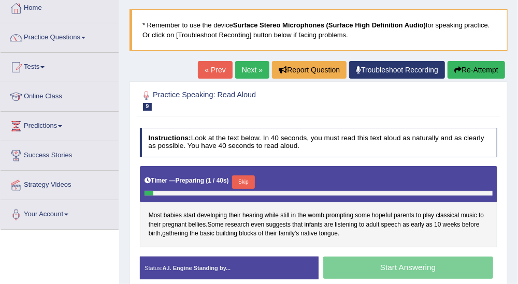
scroll to position [173, 0]
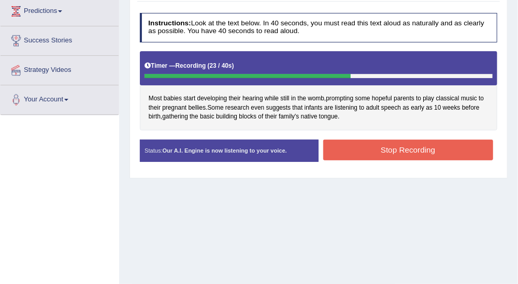
click at [408, 147] on button "Stop Recording" at bounding box center [408, 150] width 170 height 20
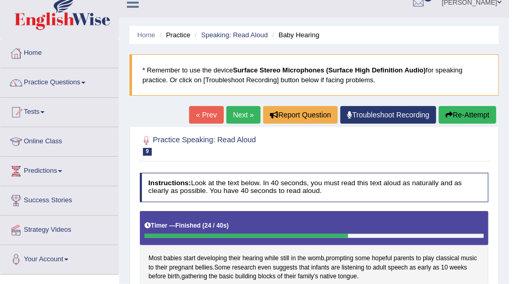
scroll to position [0, 0]
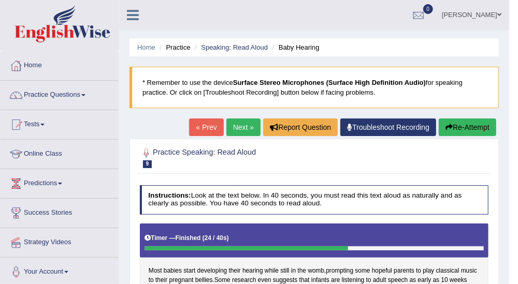
click at [249, 128] on link "Next »" at bounding box center [243, 128] width 34 height 18
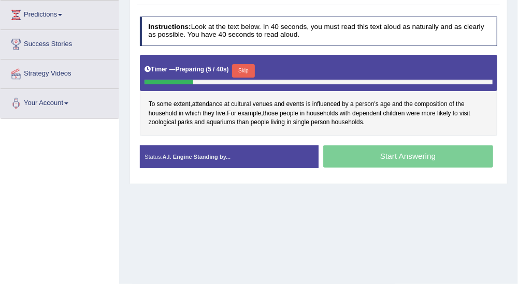
scroll to position [144, 0]
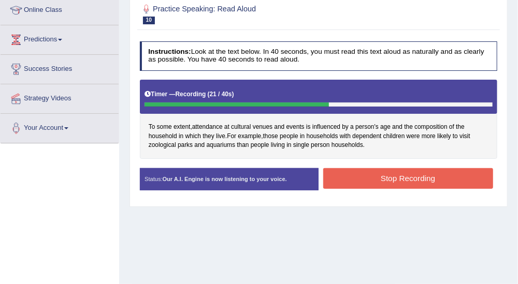
click at [472, 168] on button "Stop Recording" at bounding box center [408, 178] width 170 height 20
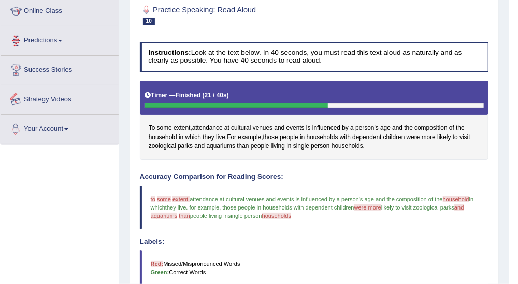
scroll to position [28, 0]
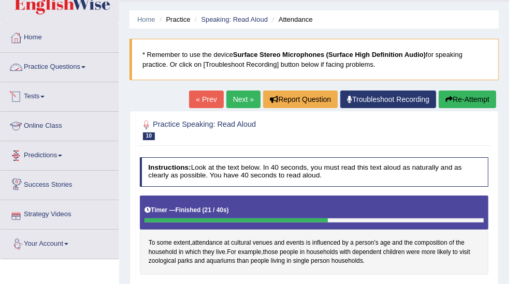
click at [67, 61] on link "Practice Questions" at bounding box center [60, 66] width 118 height 26
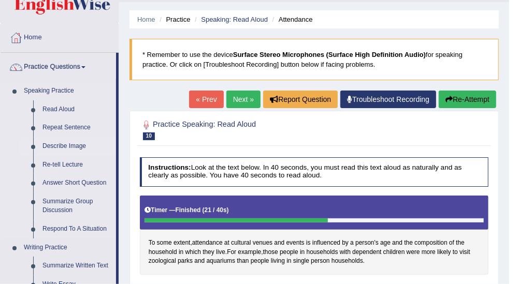
click at [84, 144] on link "Describe Image" at bounding box center [77, 146] width 78 height 19
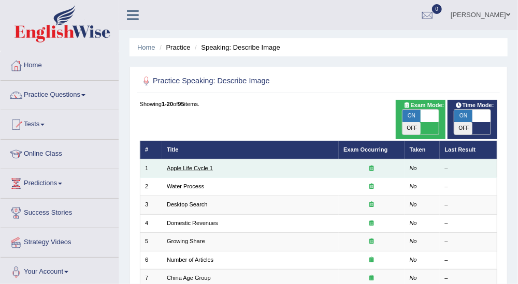
click at [200, 165] on link "Apple Life Cycle 1" at bounding box center [190, 168] width 46 height 6
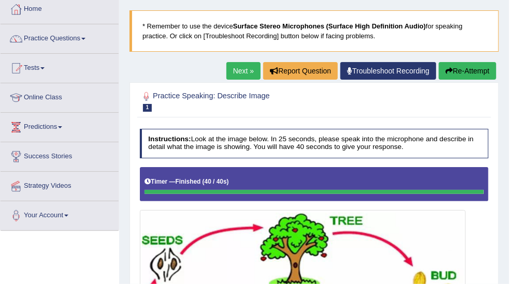
scroll to position [30, 0]
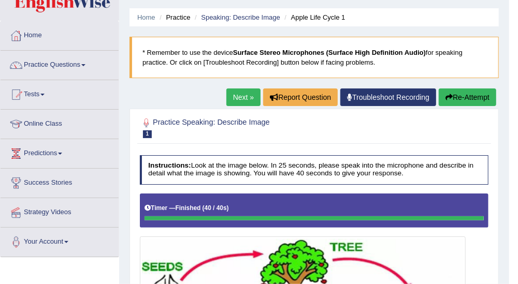
click at [461, 93] on button "Re-Attempt" at bounding box center [468, 98] width 58 height 18
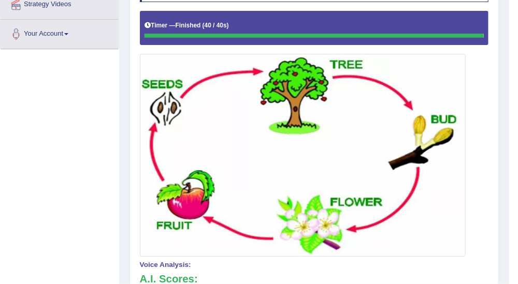
scroll to position [112, 0]
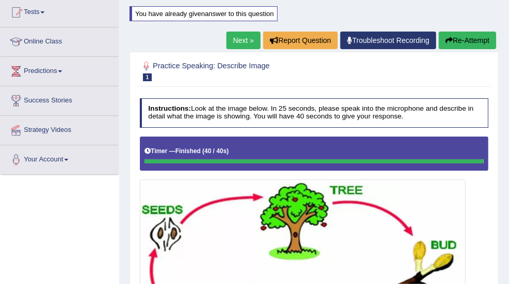
click at [248, 39] on link "Next »" at bounding box center [243, 41] width 34 height 18
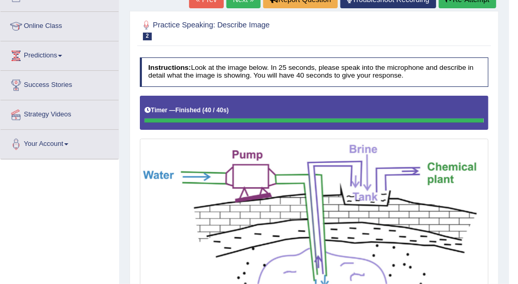
scroll to position [65, 0]
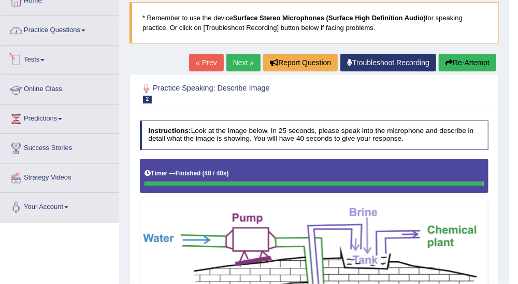
click at [74, 26] on link "Practice Questions" at bounding box center [60, 29] width 118 height 26
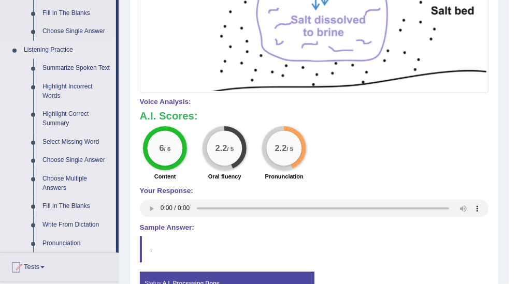
scroll to position [467, 0]
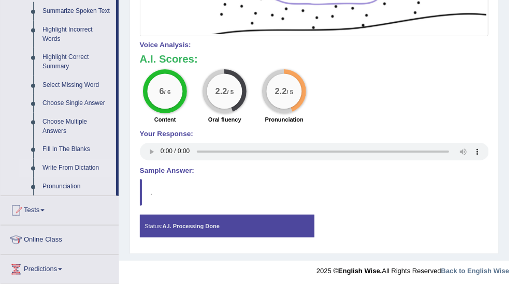
click at [94, 168] on link "Write From Dictation" at bounding box center [77, 168] width 78 height 19
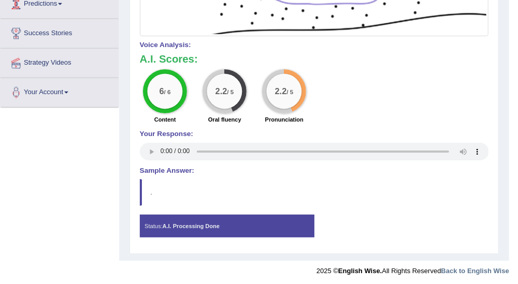
scroll to position [296, 0]
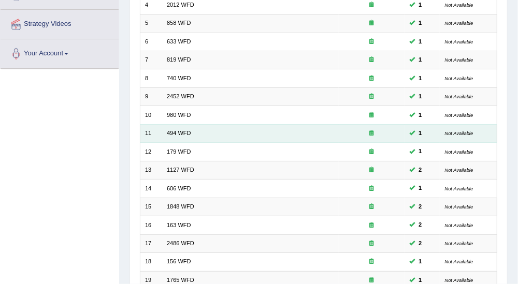
scroll to position [288, 0]
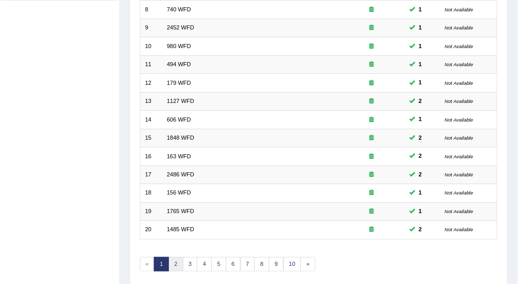
click at [174, 257] on link "2" at bounding box center [175, 264] width 15 height 15
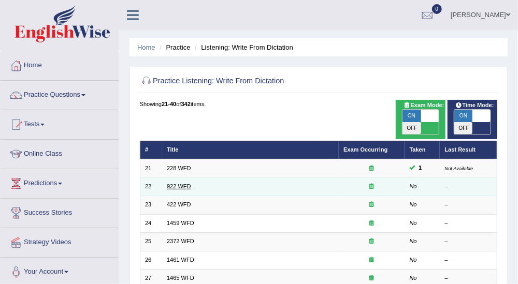
click at [174, 183] on link "922 WFD" at bounding box center [179, 186] width 24 height 6
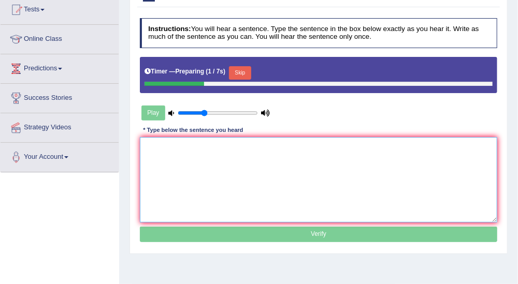
click at [385, 146] on textarea at bounding box center [319, 179] width 358 height 85
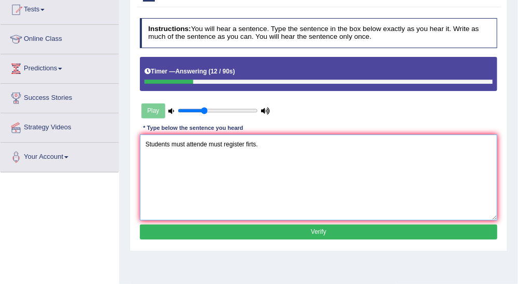
click at [208, 141] on textarea "Students must attende must register firts." at bounding box center [319, 177] width 358 height 85
type textarea "Students must attende the consert must register firts."
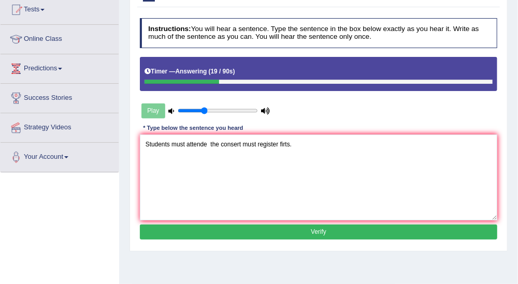
click at [343, 228] on button "Verify" at bounding box center [319, 232] width 358 height 15
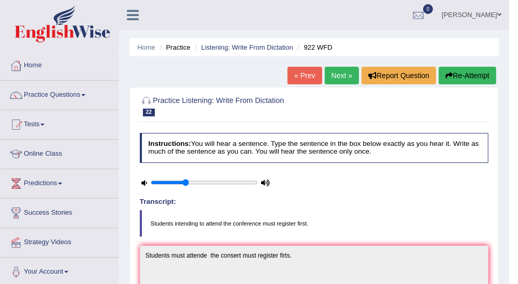
click at [338, 75] on link "Next »" at bounding box center [342, 76] width 34 height 18
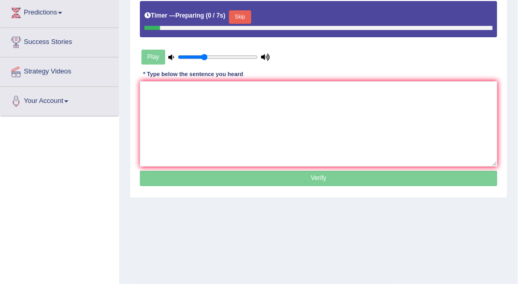
scroll to position [173, 0]
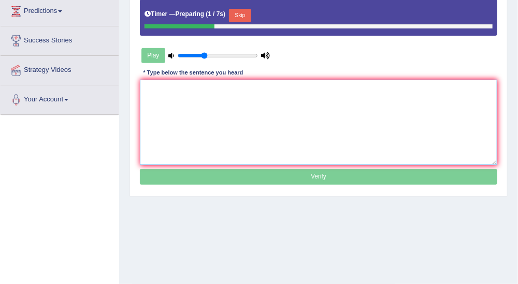
click at [365, 99] on textarea at bounding box center [319, 122] width 358 height 85
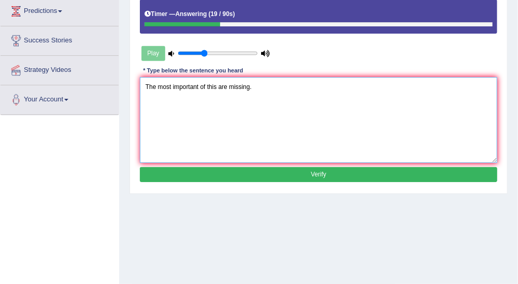
click at [200, 86] on textarea "The most important of this are missing." at bounding box center [319, 119] width 358 height 85
type textarea "The most important detais of this are missing."
click at [304, 170] on button "Verify" at bounding box center [319, 174] width 358 height 15
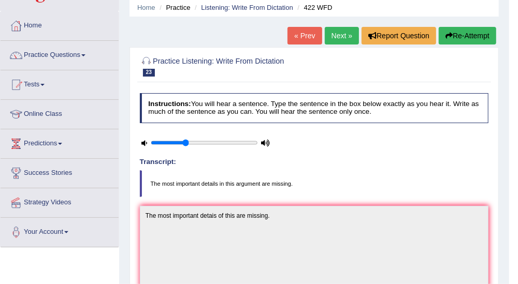
scroll to position [0, 0]
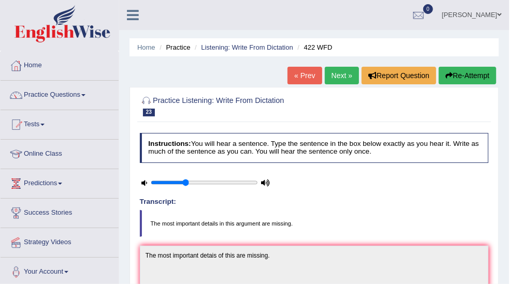
click at [343, 75] on link "Next »" at bounding box center [342, 76] width 34 height 18
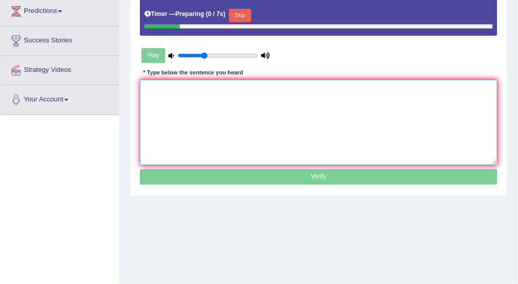
click at [447, 103] on textarea at bounding box center [319, 122] width 358 height 85
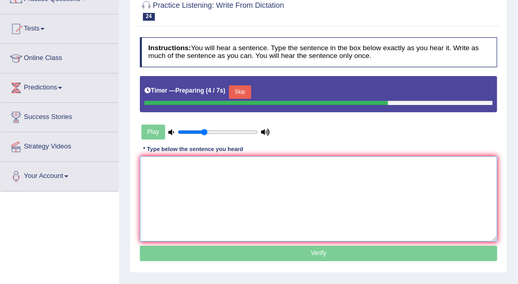
scroll to position [115, 0]
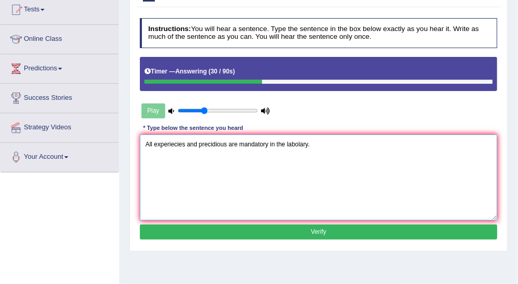
type textarea "All experiecies and precidious are mandatory in the labolary."
click at [321, 235] on button "Verify" at bounding box center [319, 232] width 358 height 15
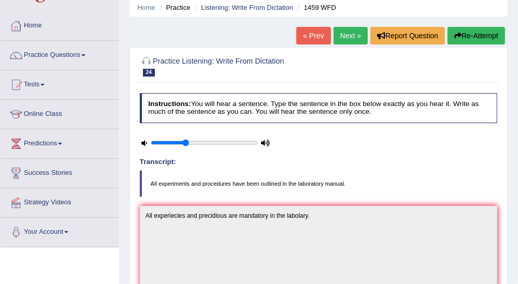
scroll to position [0, 0]
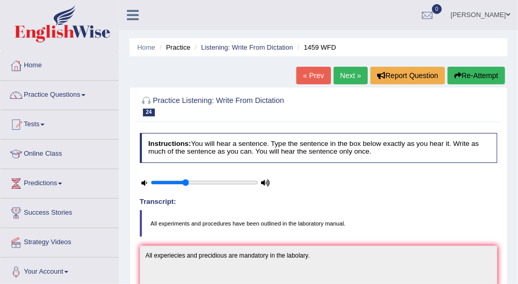
click at [346, 69] on link "Next »" at bounding box center [351, 76] width 34 height 18
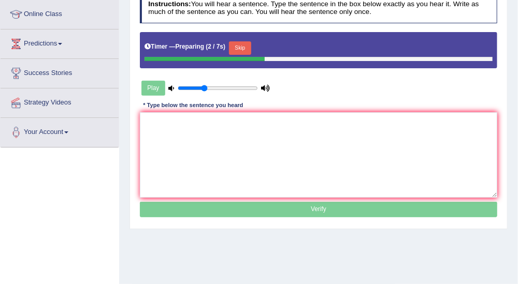
scroll to position [115, 0]
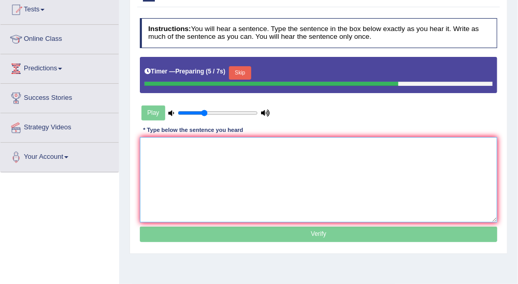
click at [411, 162] on textarea at bounding box center [319, 179] width 358 height 85
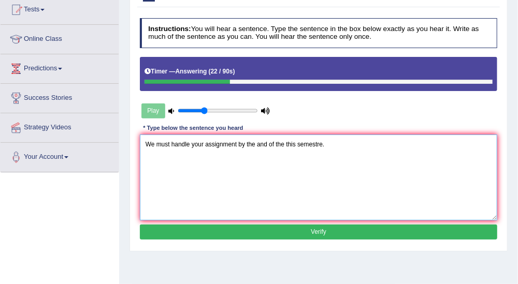
type textarea "We must handle your assignment by the and of the this semestre."
click at [373, 219] on div "Instructions: You will hear a sentence. Type the sentence in the box below exac…" at bounding box center [318, 130] width 362 height 233
click at [376, 225] on button "Verify" at bounding box center [319, 232] width 358 height 15
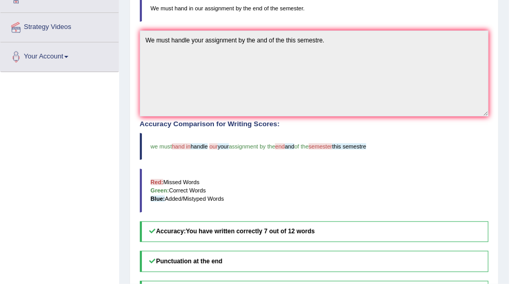
scroll to position [0, 0]
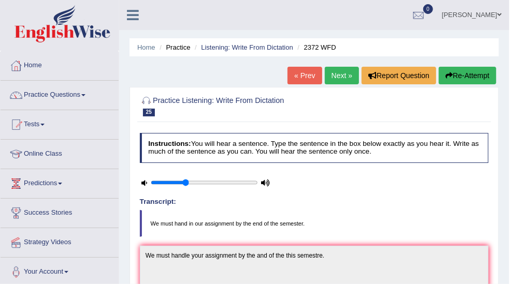
click at [339, 69] on link "Next »" at bounding box center [342, 76] width 34 height 18
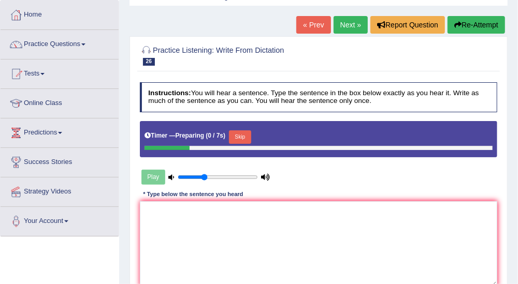
scroll to position [115, 0]
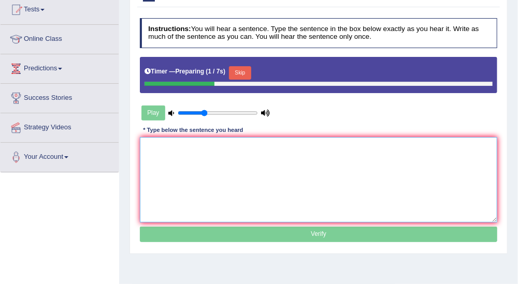
click at [437, 152] on textarea at bounding box center [319, 179] width 358 height 85
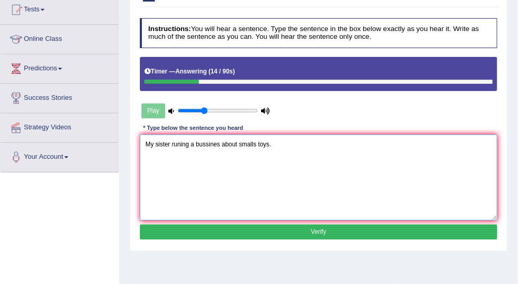
click at [160, 142] on textarea "My sister runing a bussines about smalls toys." at bounding box center [319, 177] width 358 height 85
click at [175, 140] on textarea "My sisster runing a bussines about smalls toys." at bounding box center [319, 177] width 358 height 85
click at [178, 141] on textarea "My sisster sister runing a bussines about smalls toys." at bounding box center [319, 177] width 358 height 85
drag, startPoint x: 175, startPoint y: 146, endPoint x: 179, endPoint y: 141, distance: 6.2
click at [177, 144] on textarea "My sisster sister runing a bussines about smalls toys." at bounding box center [319, 177] width 358 height 85
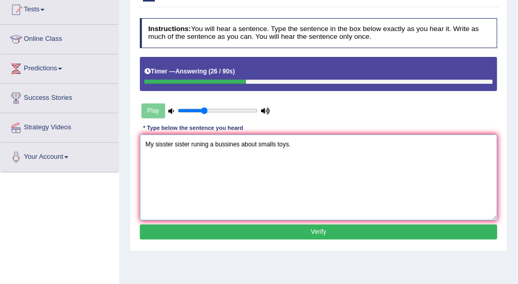
type textarea "My sisster sister runing a bussines about smalls toys."
click at [337, 230] on button "Verify" at bounding box center [319, 232] width 358 height 15
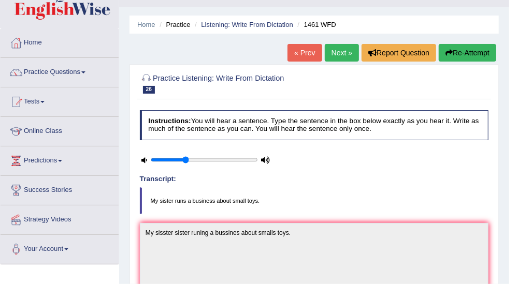
scroll to position [0, 0]
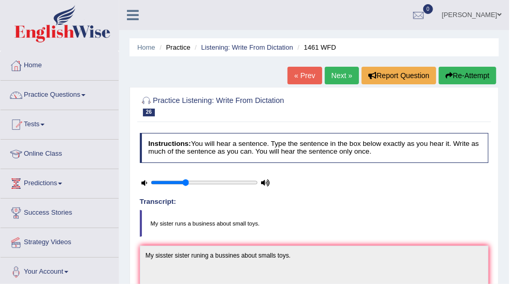
click at [337, 78] on link "Next »" at bounding box center [342, 76] width 34 height 18
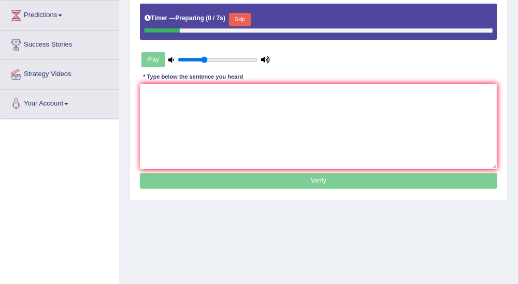
scroll to position [173, 0]
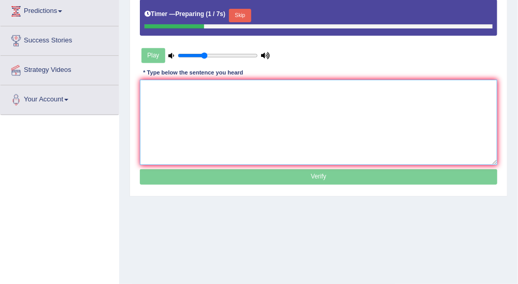
click at [406, 107] on textarea at bounding box center [319, 122] width 358 height 85
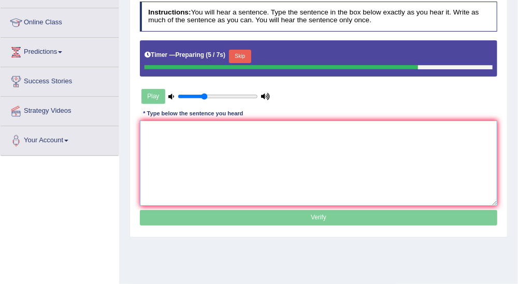
scroll to position [115, 0]
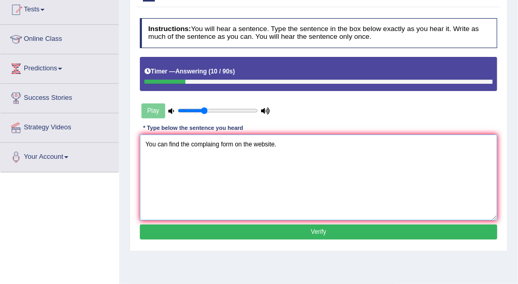
type textarea "You can find the complaing form on the website."
click at [354, 228] on button "Verify" at bounding box center [319, 232] width 358 height 15
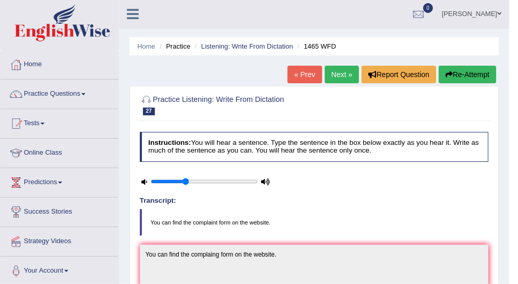
scroll to position [0, 0]
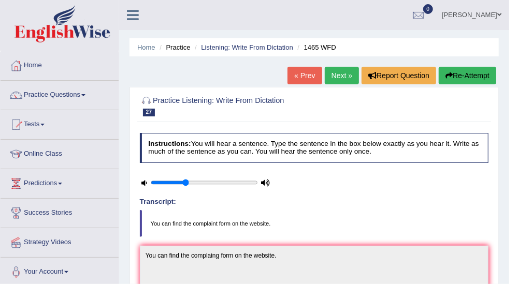
click at [349, 74] on link "Next »" at bounding box center [342, 76] width 34 height 18
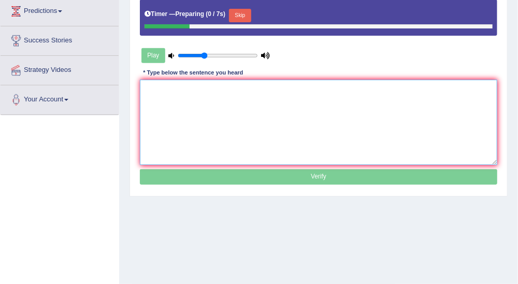
click at [443, 97] on textarea at bounding box center [319, 122] width 358 height 85
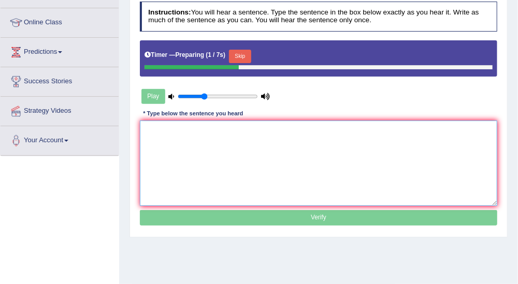
scroll to position [115, 0]
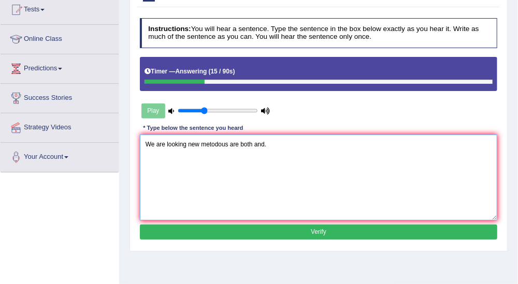
click at [251, 143] on textarea "We are looking new metodous are both and." at bounding box center [319, 177] width 358 height 85
type textarea "We are looking new metodous are boths and."
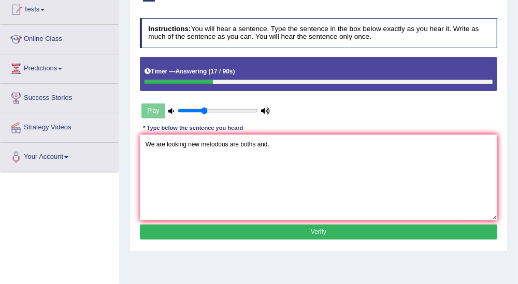
click at [324, 231] on button "Verify" at bounding box center [319, 232] width 358 height 15
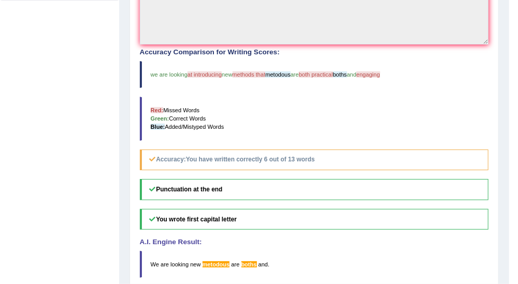
scroll to position [0, 0]
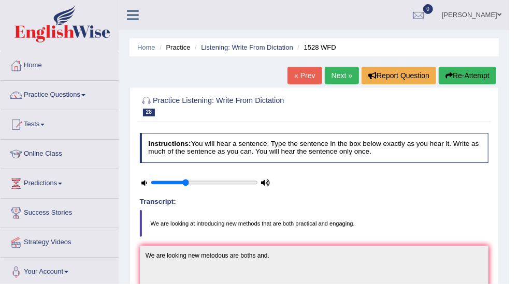
click at [335, 71] on link "Next »" at bounding box center [342, 76] width 34 height 18
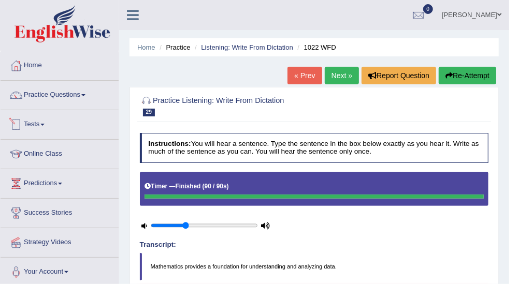
click at [42, 119] on link "Tests" at bounding box center [60, 123] width 118 height 26
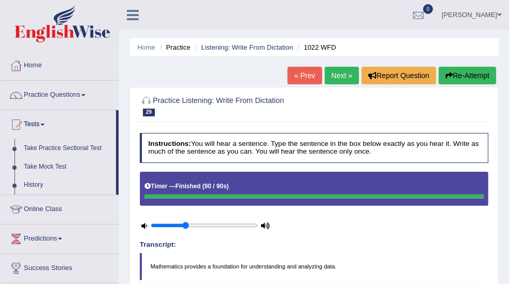
click at [33, 183] on link "History" at bounding box center [67, 185] width 97 height 19
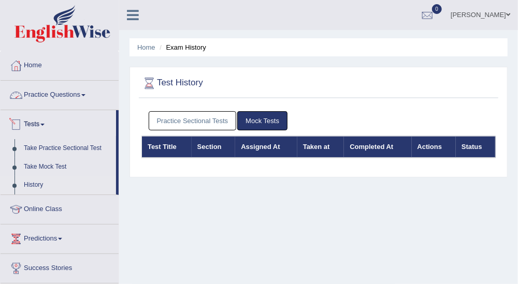
click at [69, 93] on link "Practice Questions" at bounding box center [60, 94] width 118 height 26
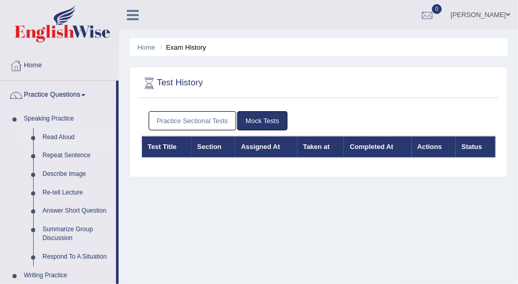
click at [61, 131] on link "Read Aloud" at bounding box center [77, 137] width 78 height 19
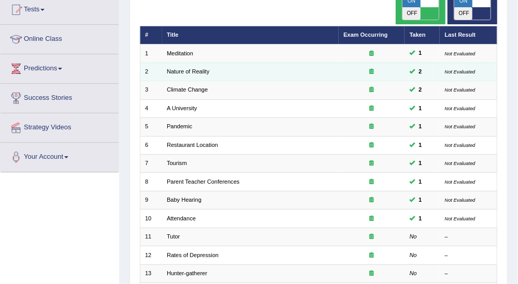
scroll to position [58, 0]
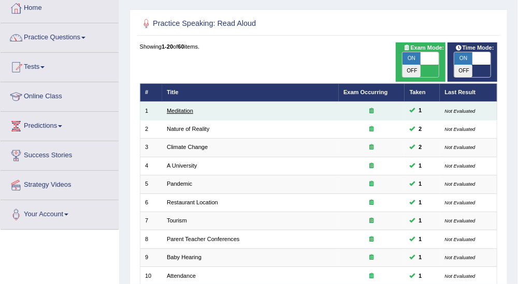
click at [185, 108] on link "Meditation" at bounding box center [180, 111] width 26 height 6
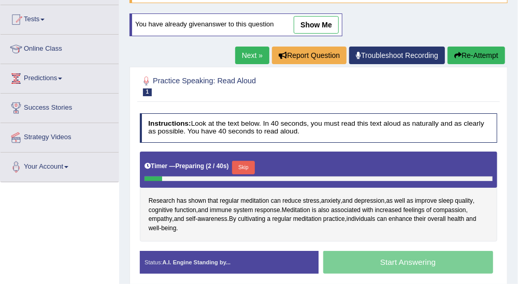
scroll to position [87, 0]
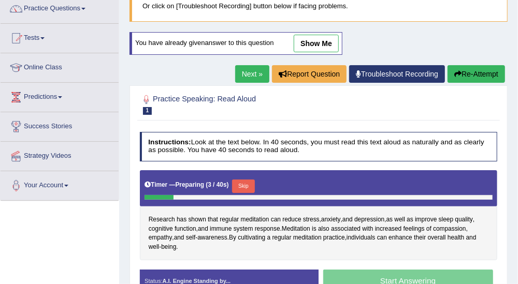
click at [309, 41] on link "show me" at bounding box center [316, 44] width 45 height 18
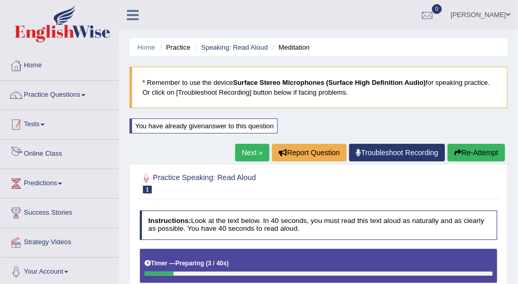
scroll to position [0, 0]
click at [81, 87] on link "Practice Questions" at bounding box center [60, 94] width 118 height 26
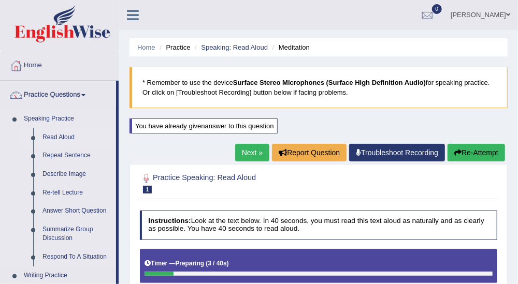
click at [75, 137] on link "Read Aloud" at bounding box center [77, 137] width 78 height 19
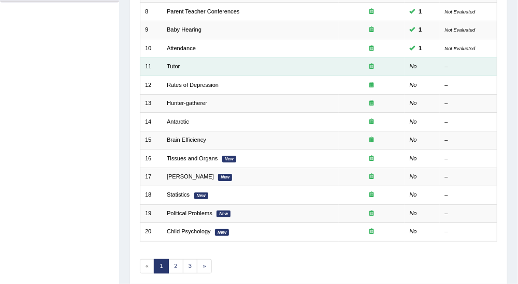
scroll to position [309, 0]
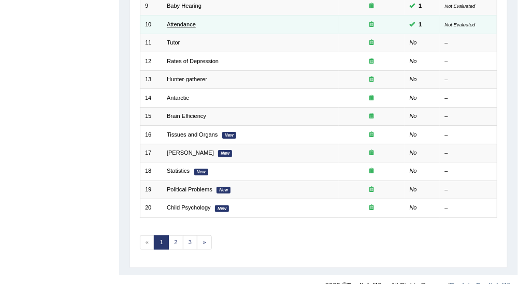
click at [185, 21] on link "Attendance" at bounding box center [181, 24] width 29 height 6
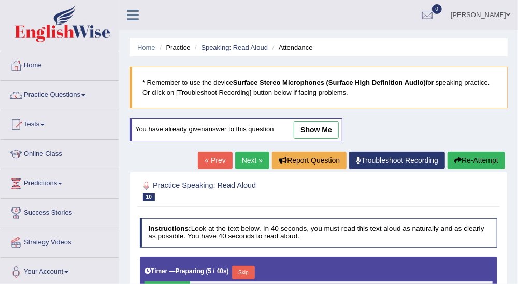
click at [322, 133] on link "show me" at bounding box center [316, 130] width 45 height 18
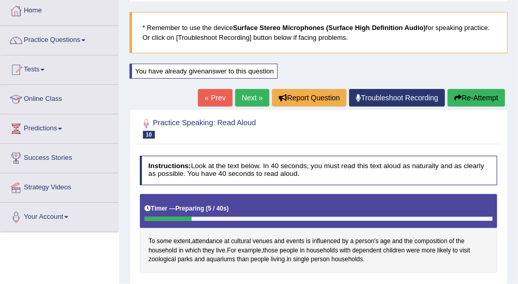
scroll to position [53, 0]
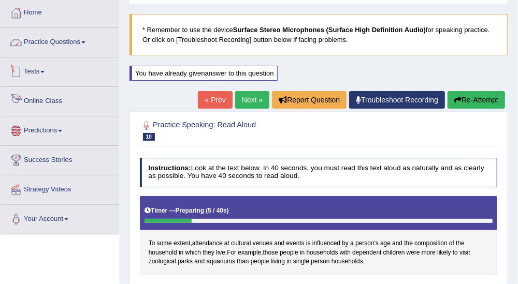
click at [75, 39] on link "Practice Questions" at bounding box center [60, 41] width 118 height 26
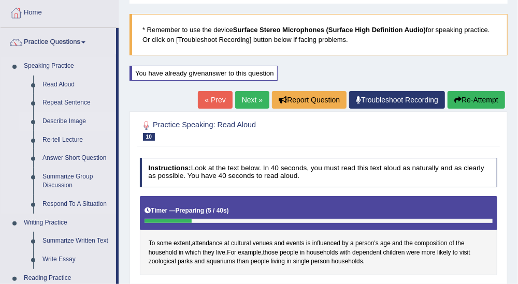
click at [72, 119] on link "Describe Image" at bounding box center [77, 121] width 78 height 19
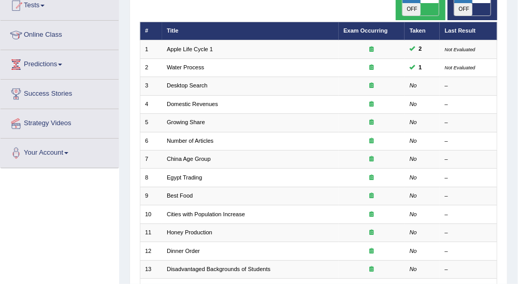
scroll to position [115, 0]
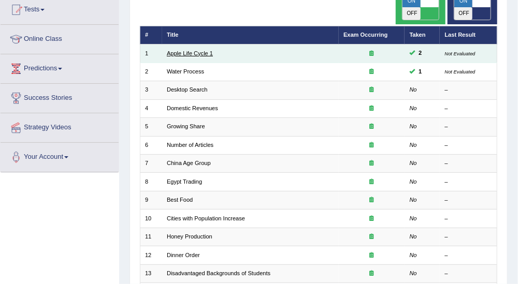
click at [197, 50] on link "Apple Life Cycle 1" at bounding box center [190, 53] width 46 height 6
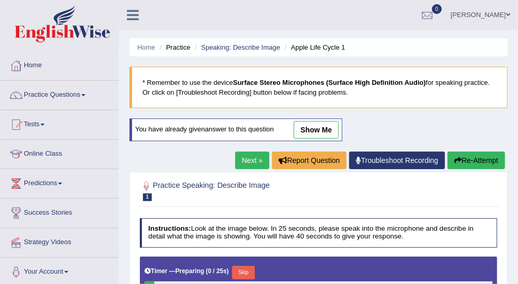
click at [310, 124] on link "show me" at bounding box center [316, 130] width 45 height 18
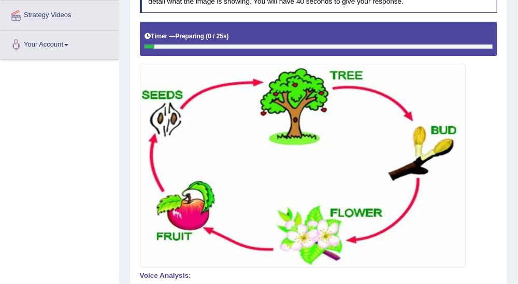
scroll to position [55, 0]
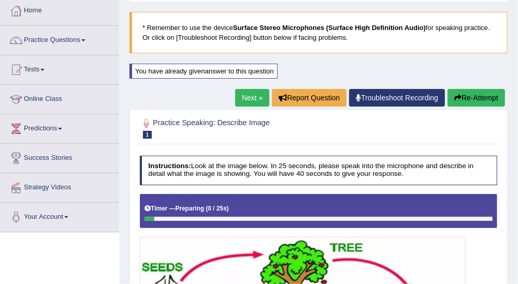
click at [299, 121] on h2 "Practice Speaking: Describe Image 1 Apple Life Cycle 1" at bounding box center [251, 128] width 222 height 22
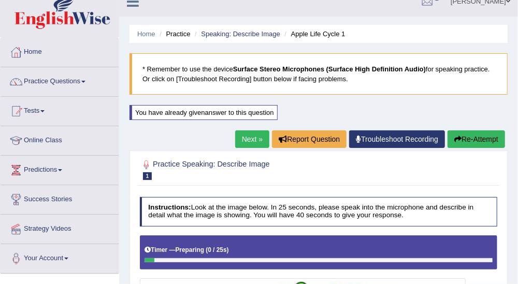
scroll to position [0, 0]
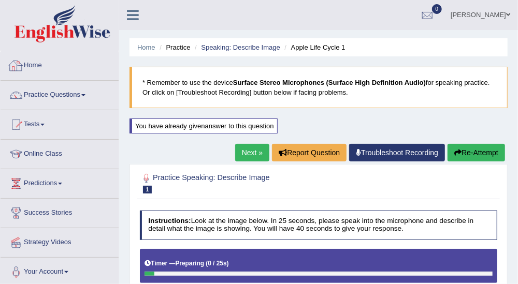
click at [45, 64] on link "Home" at bounding box center [60, 64] width 118 height 26
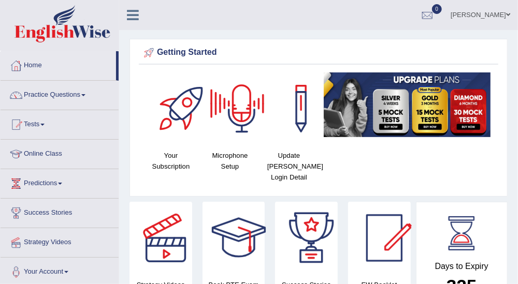
click at [239, 110] on div at bounding box center [242, 109] width 73 height 73
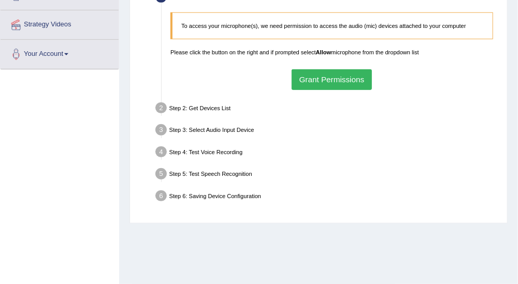
scroll to position [202, 0]
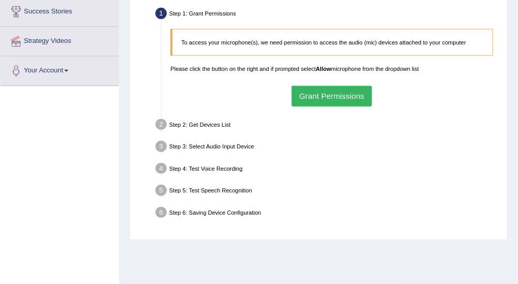
click at [323, 95] on button "Grant Permissions" at bounding box center [332, 96] width 80 height 20
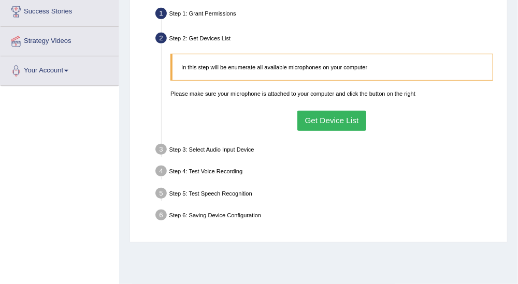
click at [331, 112] on button "Get Device List" at bounding box center [331, 121] width 69 height 20
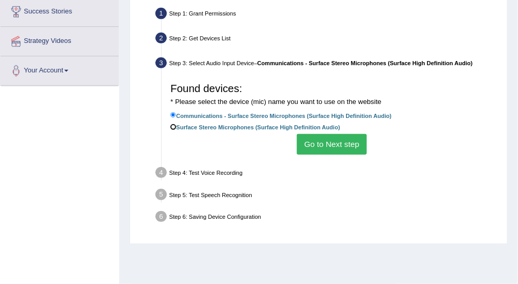
click at [171, 126] on input "Surface Stereo Microphones (Surface High Definition Audio)" at bounding box center [173, 127] width 6 height 6
radio input "true"
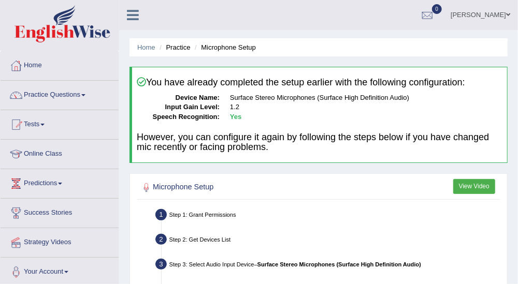
scroll to position [0, 0]
click at [32, 63] on link "Home" at bounding box center [60, 64] width 118 height 26
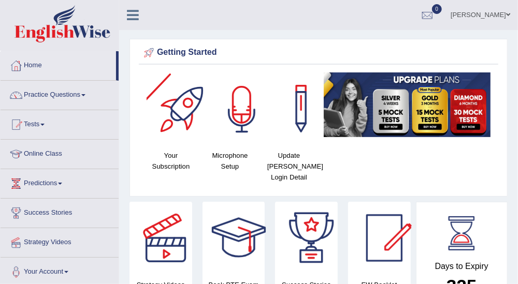
click at [228, 155] on h4 "Microphone Setup" at bounding box center [230, 161] width 49 height 22
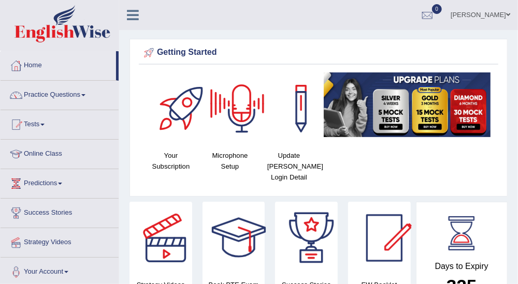
click at [242, 120] on div at bounding box center [242, 109] width 73 height 73
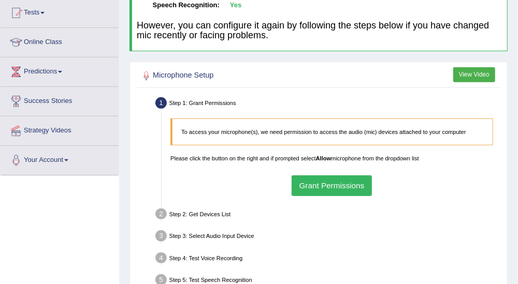
scroll to position [115, 0]
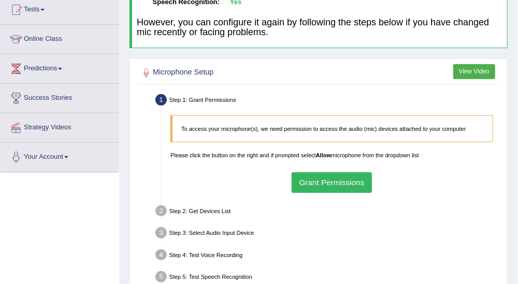
click at [331, 175] on button "Grant Permissions" at bounding box center [332, 183] width 80 height 20
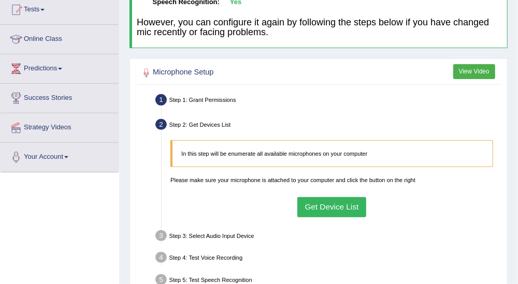
click at [330, 205] on button "Get Device List" at bounding box center [331, 207] width 69 height 20
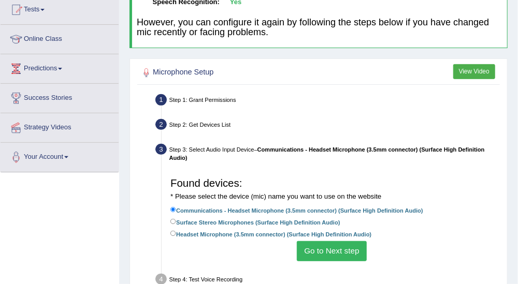
scroll to position [173, 0]
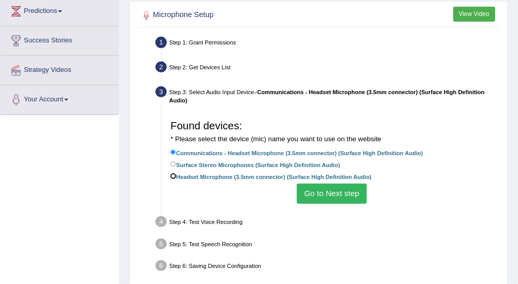
click at [171, 175] on input "Headset Microphone (3.5mm connector) (Surface High Definition Audio)" at bounding box center [173, 177] width 6 height 6
radio input "true"
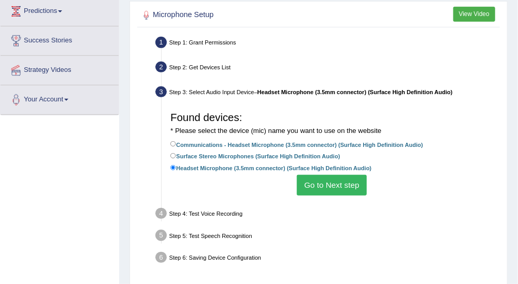
click at [341, 188] on button "Go to Next step" at bounding box center [332, 185] width 70 height 20
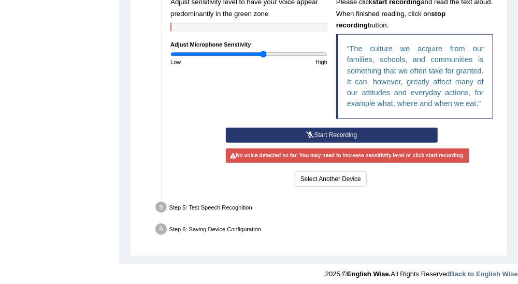
scroll to position [340, 0]
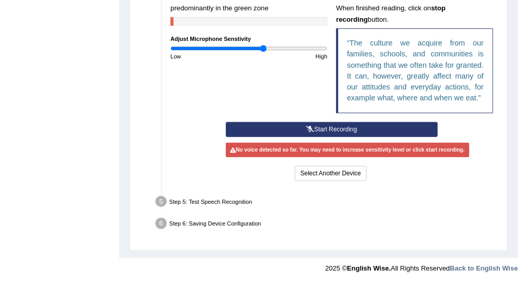
click at [317, 128] on button "Start Recording" at bounding box center [332, 129] width 212 height 15
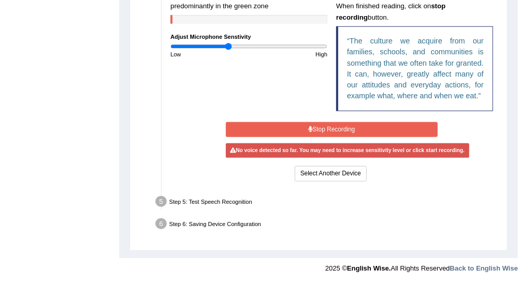
drag, startPoint x: 257, startPoint y: 40, endPoint x: 229, endPoint y: 39, distance: 28.5
click at [229, 43] on input "range" at bounding box center [248, 46] width 157 height 7
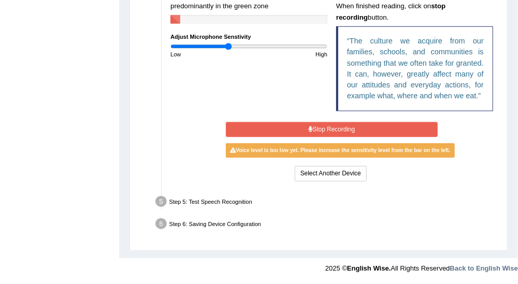
click at [353, 130] on button "Stop Recording" at bounding box center [332, 129] width 212 height 15
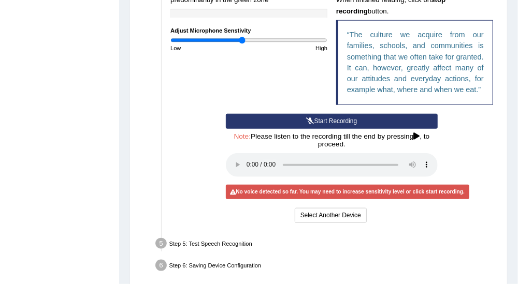
drag, startPoint x: 230, startPoint y: 37, endPoint x: 242, endPoint y: 37, distance: 13.0
click at [242, 37] on input "range" at bounding box center [248, 40] width 157 height 7
drag, startPoint x: 245, startPoint y: 36, endPoint x: 260, endPoint y: 39, distance: 16.0
type input "1.16"
click at [260, 39] on input "range" at bounding box center [248, 40] width 157 height 7
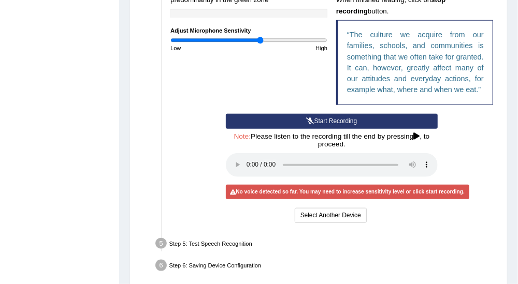
click at [345, 129] on button "Start Recording" at bounding box center [332, 121] width 212 height 15
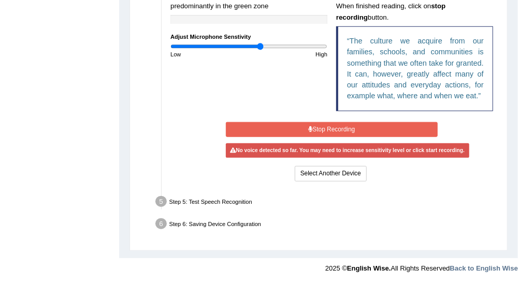
click at [352, 133] on button "Stop Recording" at bounding box center [332, 129] width 212 height 15
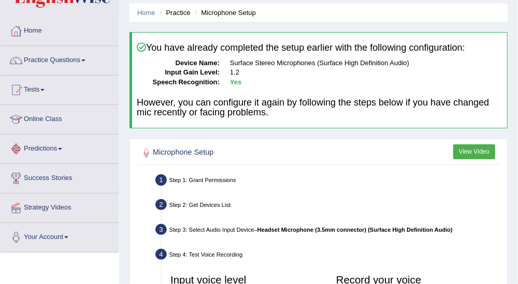
scroll to position [0, 0]
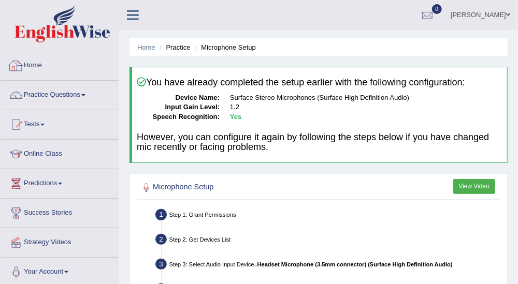
click at [44, 63] on link "Home" at bounding box center [60, 64] width 118 height 26
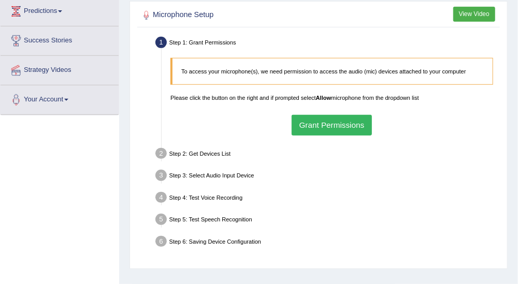
click at [331, 128] on button "Grant Permissions" at bounding box center [332, 125] width 80 height 20
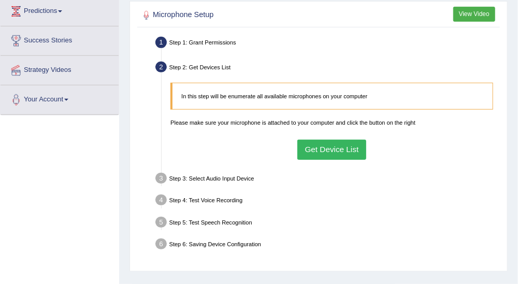
click at [331, 146] on button "Get Device List" at bounding box center [331, 150] width 69 height 20
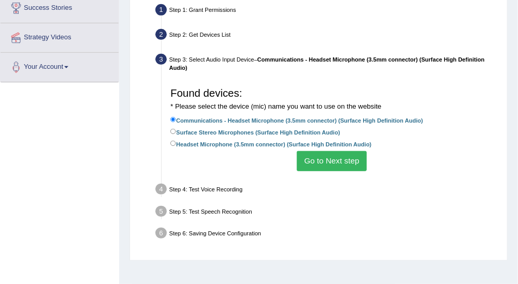
scroll to position [230, 0]
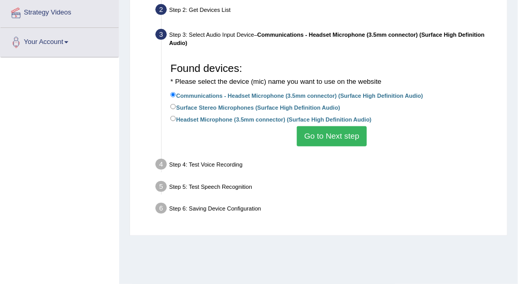
click at [177, 119] on label "Headset Microphone (3.5mm connector) (Surface High Definition Audio)" at bounding box center [270, 119] width 201 height 10
click at [176, 119] on input "Headset Microphone (3.5mm connector) (Surface High Definition Audio)" at bounding box center [173, 119] width 6 height 6
radio input "true"
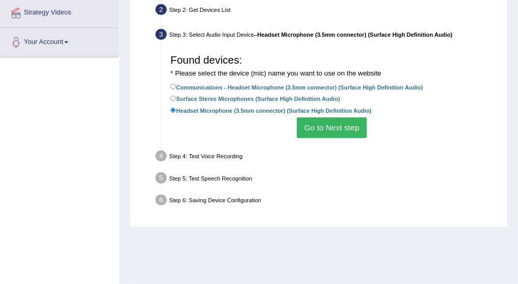
click at [331, 126] on button "Go to Next step" at bounding box center [332, 128] width 70 height 20
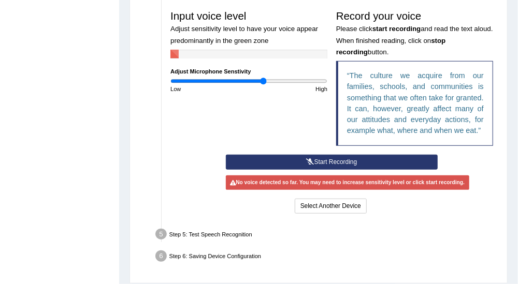
scroll to position [282, 0]
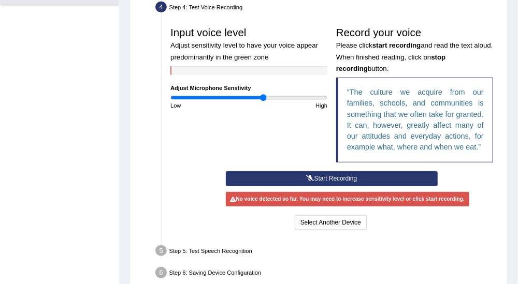
click at [341, 187] on button "Start Recording" at bounding box center [332, 178] width 212 height 15
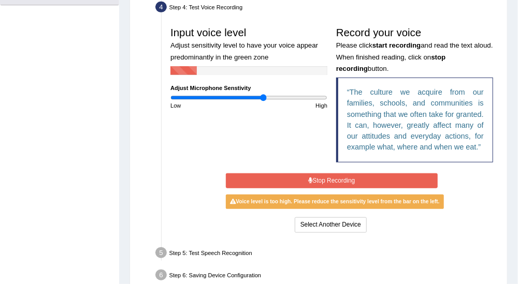
click at [337, 182] on div "Start Recording Stop Recording Note: Please listen to the recording till the en…" at bounding box center [331, 203] width 221 height 64
click at [336, 186] on button "Stop Recording" at bounding box center [332, 181] width 212 height 15
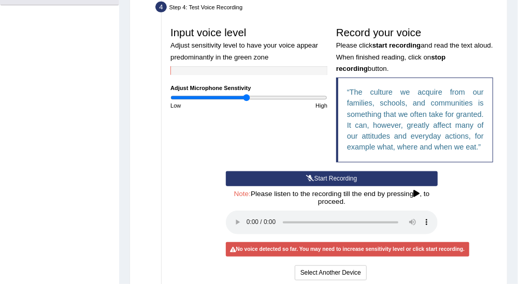
drag, startPoint x: 262, startPoint y: 96, endPoint x: 246, endPoint y: 96, distance: 16.1
type input "0.98"
click at [246, 96] on input "range" at bounding box center [248, 97] width 157 height 7
click at [336, 184] on button "Start Recording" at bounding box center [332, 178] width 212 height 15
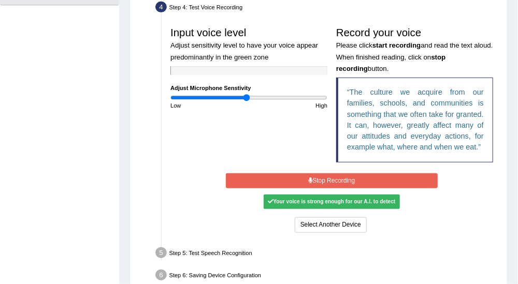
click at [338, 187] on button "Stop Recording" at bounding box center [332, 181] width 212 height 15
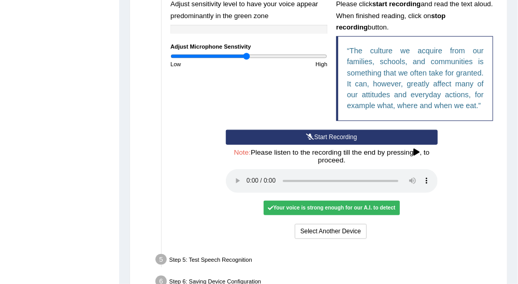
scroll to position [340, 0]
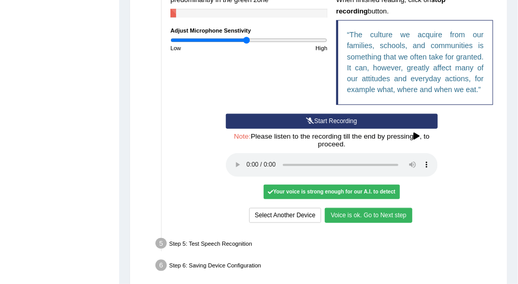
click at [400, 221] on button "Voice is ok. Go to Next step" at bounding box center [368, 215] width 87 height 15
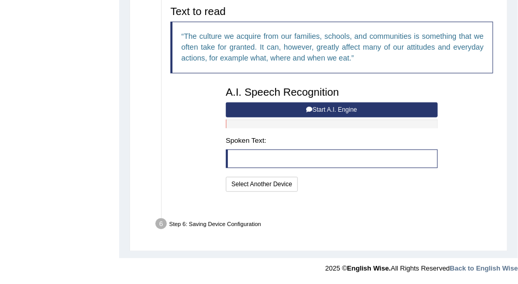
scroll to position [314, 0]
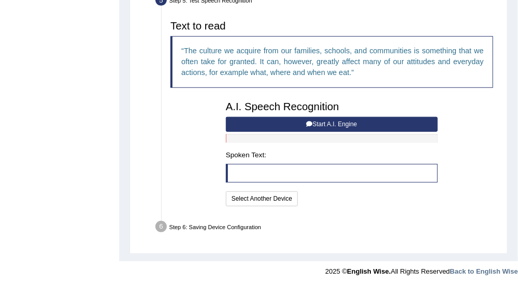
click at [347, 130] on button "Start A.I. Engine" at bounding box center [332, 124] width 212 height 15
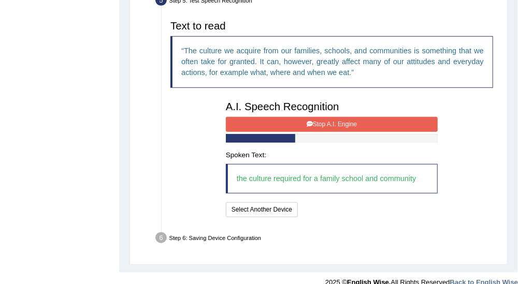
click at [345, 134] on div at bounding box center [332, 138] width 212 height 9
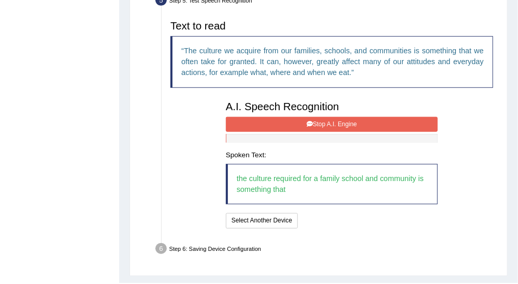
click at [353, 119] on button "Stop A.I. Engine" at bounding box center [332, 124] width 212 height 15
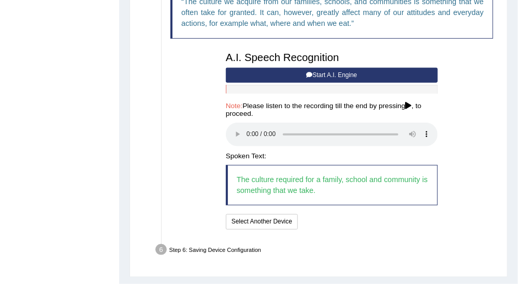
scroll to position [386, 0]
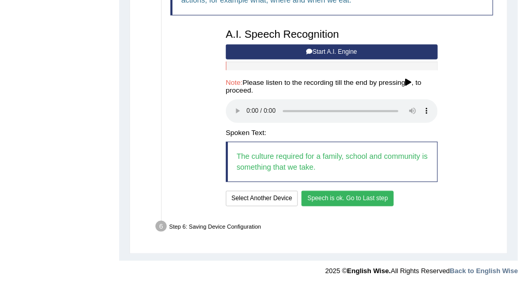
click at [327, 200] on button "Speech is ok. Go to Last step" at bounding box center [348, 198] width 92 height 15
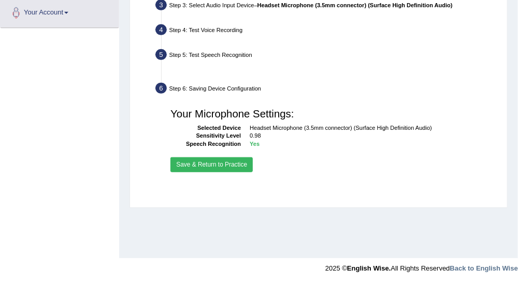
scroll to position [259, 0]
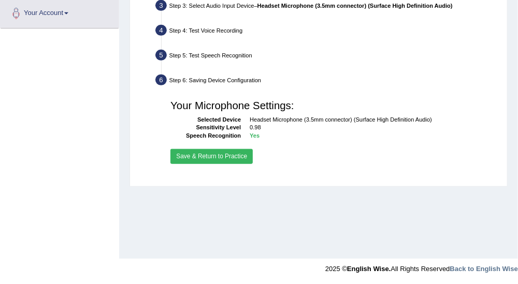
click at [198, 152] on button "Save & Return to Practice" at bounding box center [211, 156] width 82 height 15
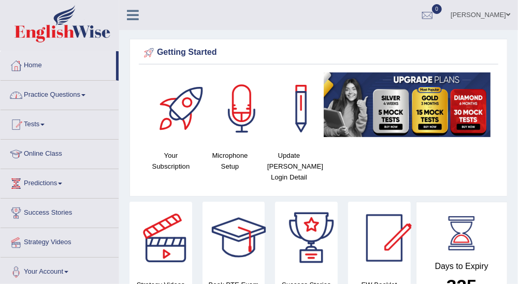
click at [89, 95] on link "Practice Questions" at bounding box center [60, 94] width 118 height 26
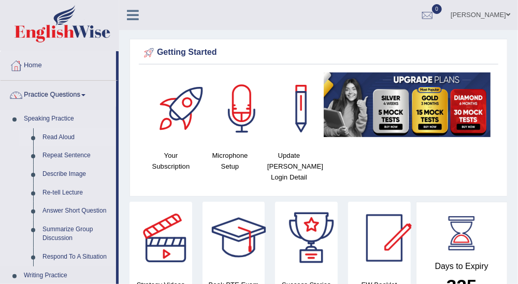
click at [67, 141] on link "Read Aloud" at bounding box center [77, 137] width 78 height 19
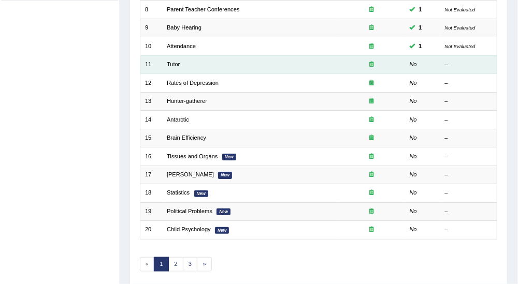
click at [164, 55] on td "Tutor" at bounding box center [250, 64] width 177 height 18
click at [173, 61] on link "Tutor" at bounding box center [173, 64] width 13 height 6
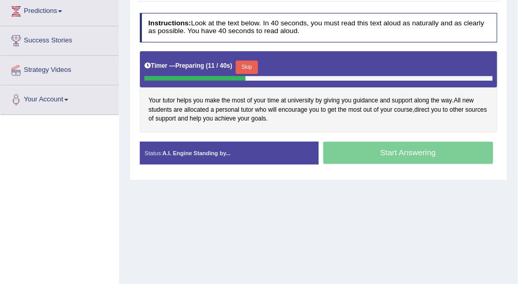
click at [416, 150] on div "Start Answering" at bounding box center [408, 154] width 179 height 25
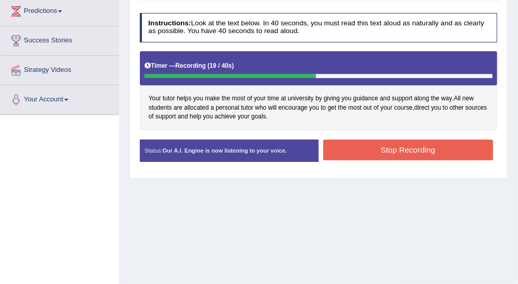
click at [404, 146] on button "Stop Recording" at bounding box center [408, 150] width 170 height 20
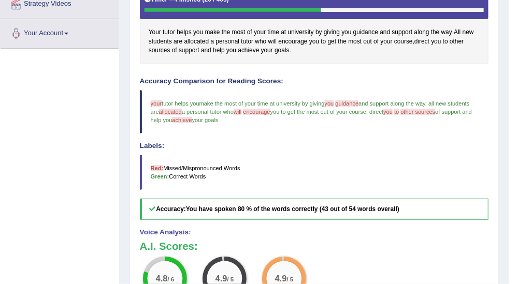
scroll to position [345, 0]
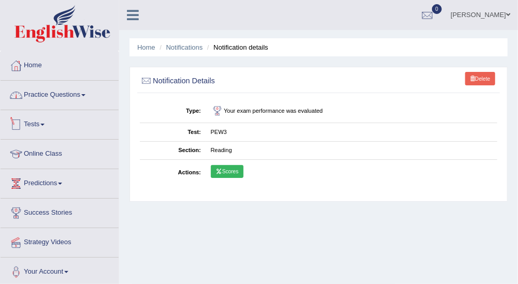
click at [68, 96] on link "Practice Questions" at bounding box center [60, 94] width 118 height 26
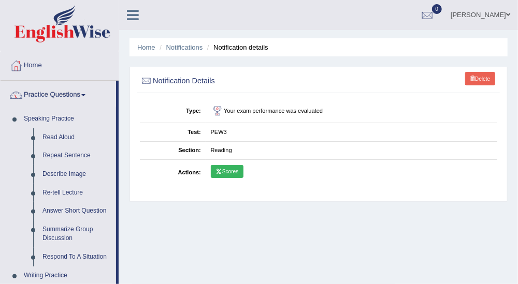
click at [83, 96] on link "Practice Questions" at bounding box center [59, 94] width 116 height 26
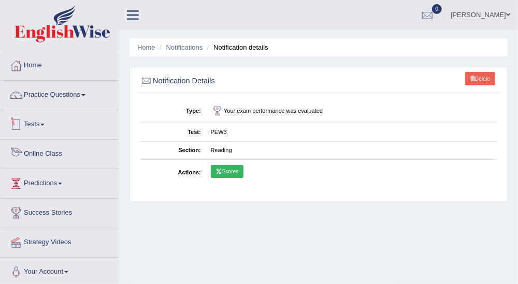
scroll to position [58, 0]
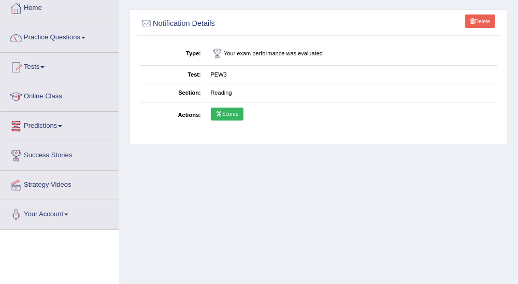
click at [58, 65] on link "Tests" at bounding box center [60, 66] width 118 height 26
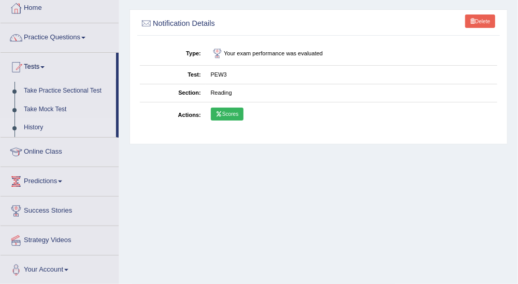
click at [37, 127] on link "History" at bounding box center [67, 128] width 97 height 19
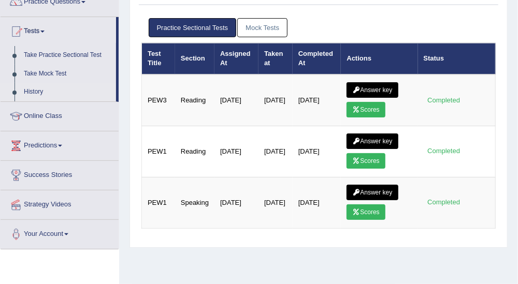
scroll to position [115, 0]
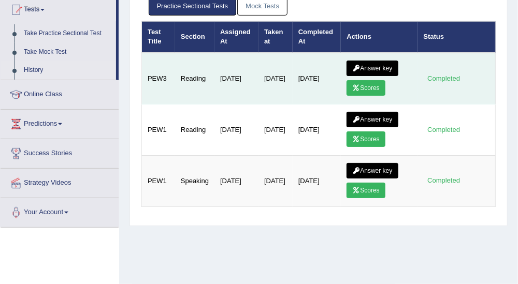
click at [361, 80] on link "Scores" at bounding box center [366, 88] width 38 height 16
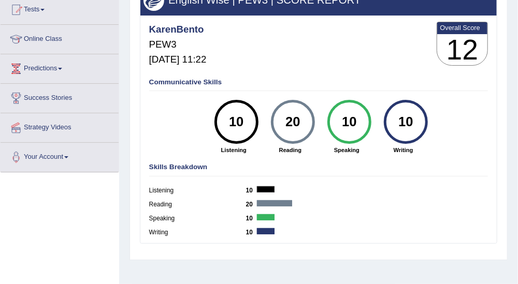
scroll to position [58, 0]
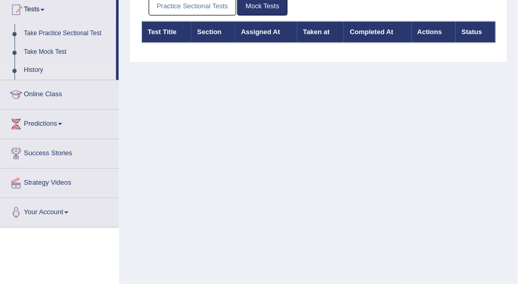
click at [193, 4] on link "Practice Sectional Tests" at bounding box center [193, 5] width 88 height 19
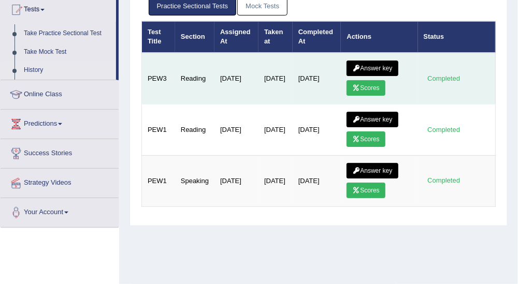
click at [365, 63] on link "Answer key" at bounding box center [372, 69] width 51 height 16
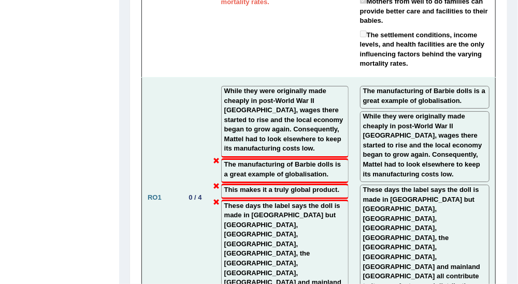
scroll to position [1545, 0]
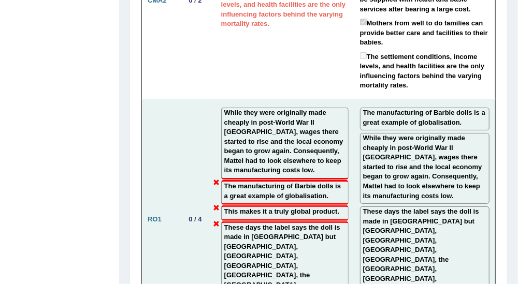
click at [327, 108] on label "While they were originally made cheaply in post-World War II [GEOGRAPHIC_DATA],…" at bounding box center [284, 141] width 121 height 67
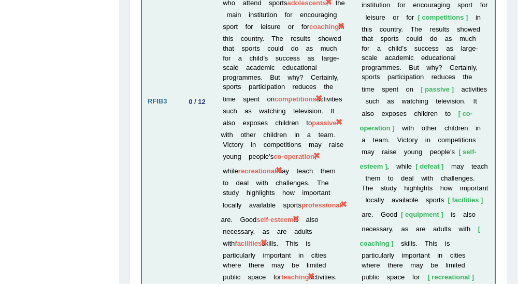
scroll to position [2697, 0]
